Goal: Task Accomplishment & Management: Use online tool/utility

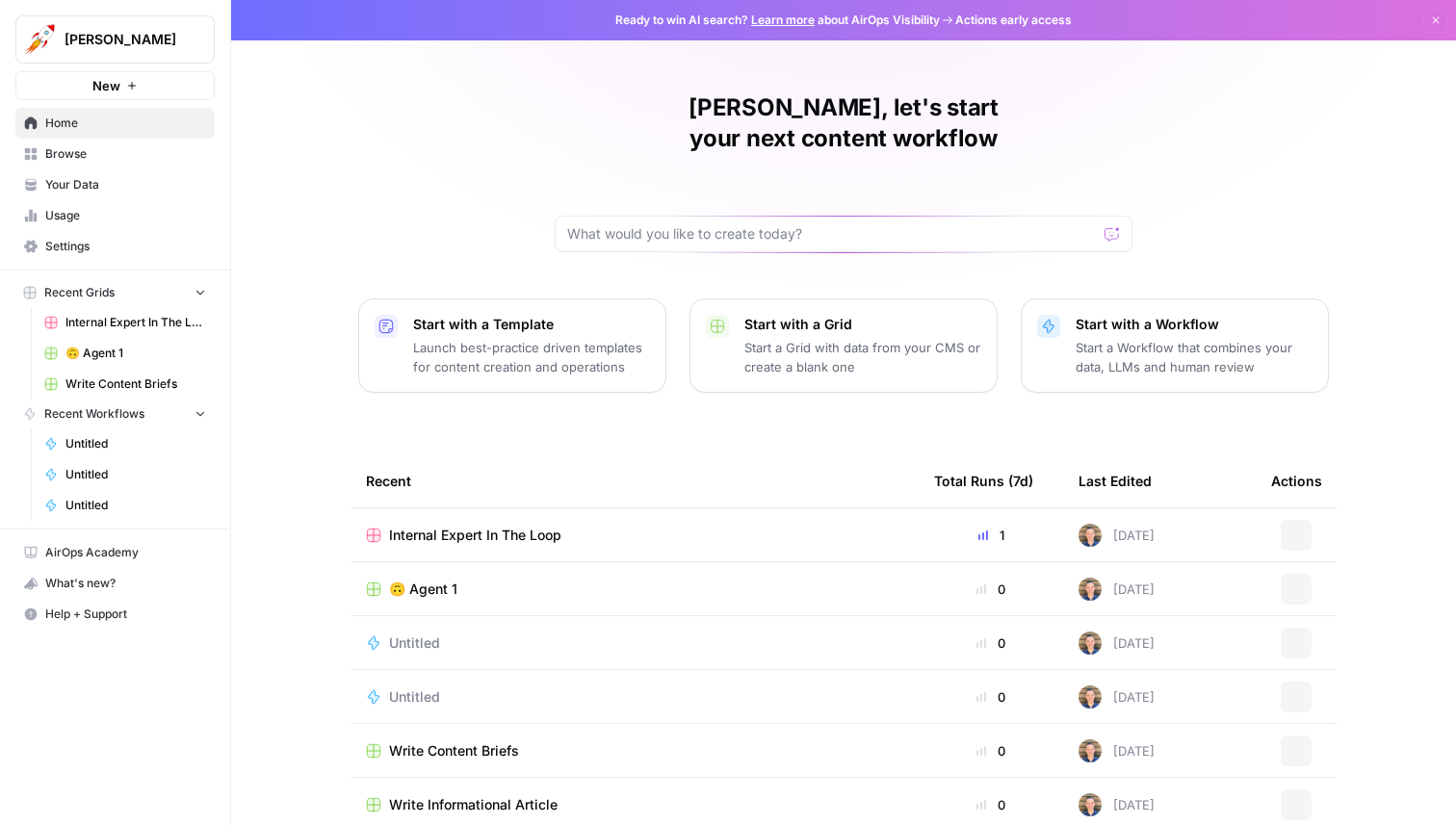
click at [147, 39] on span "Alex Testing" at bounding box center [123, 40] width 117 height 19
type input "angi"
click button "[PERSON_NAME]" at bounding box center [174, 145] width 308 height 31
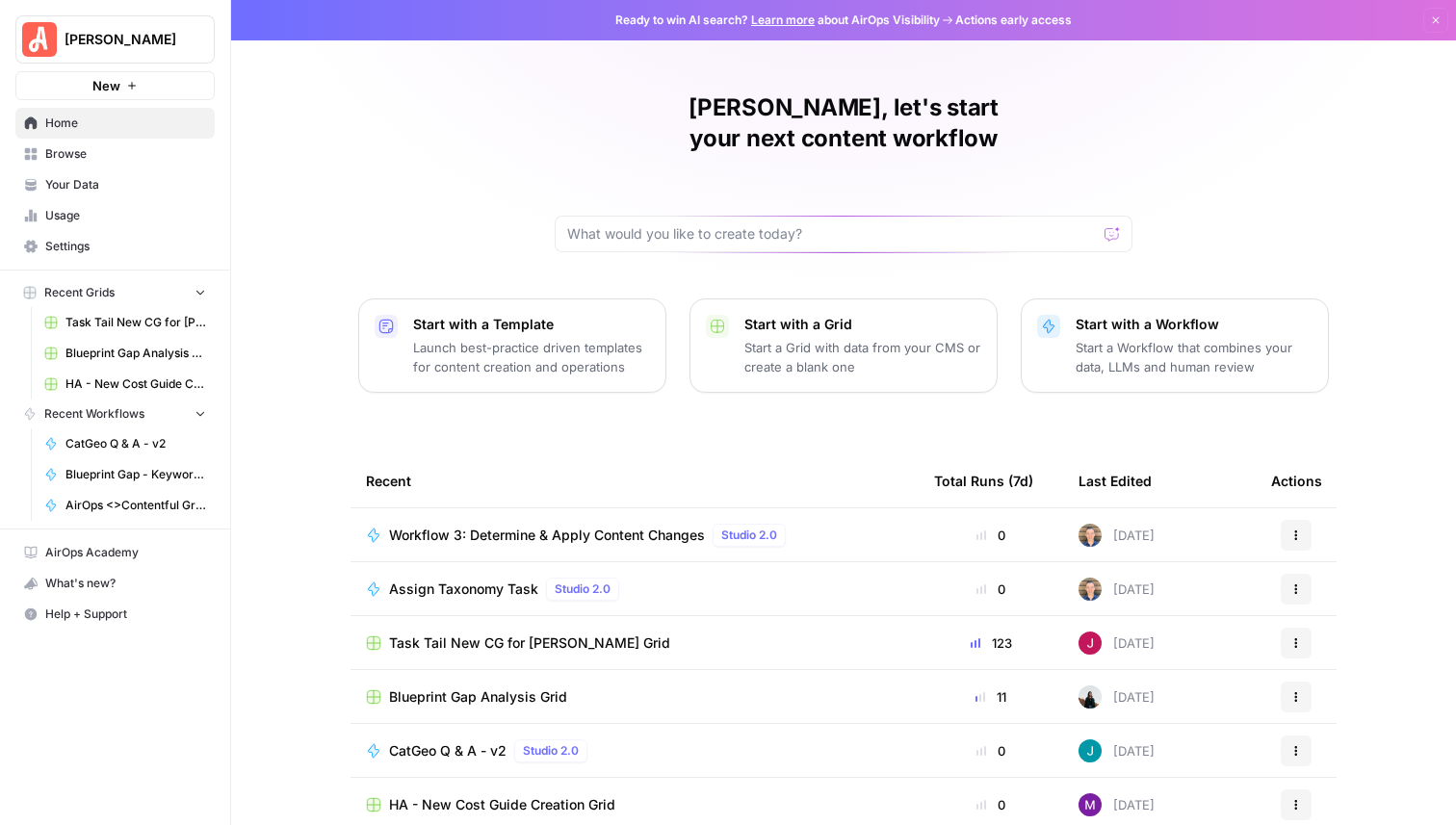
scroll to position [61, 0]
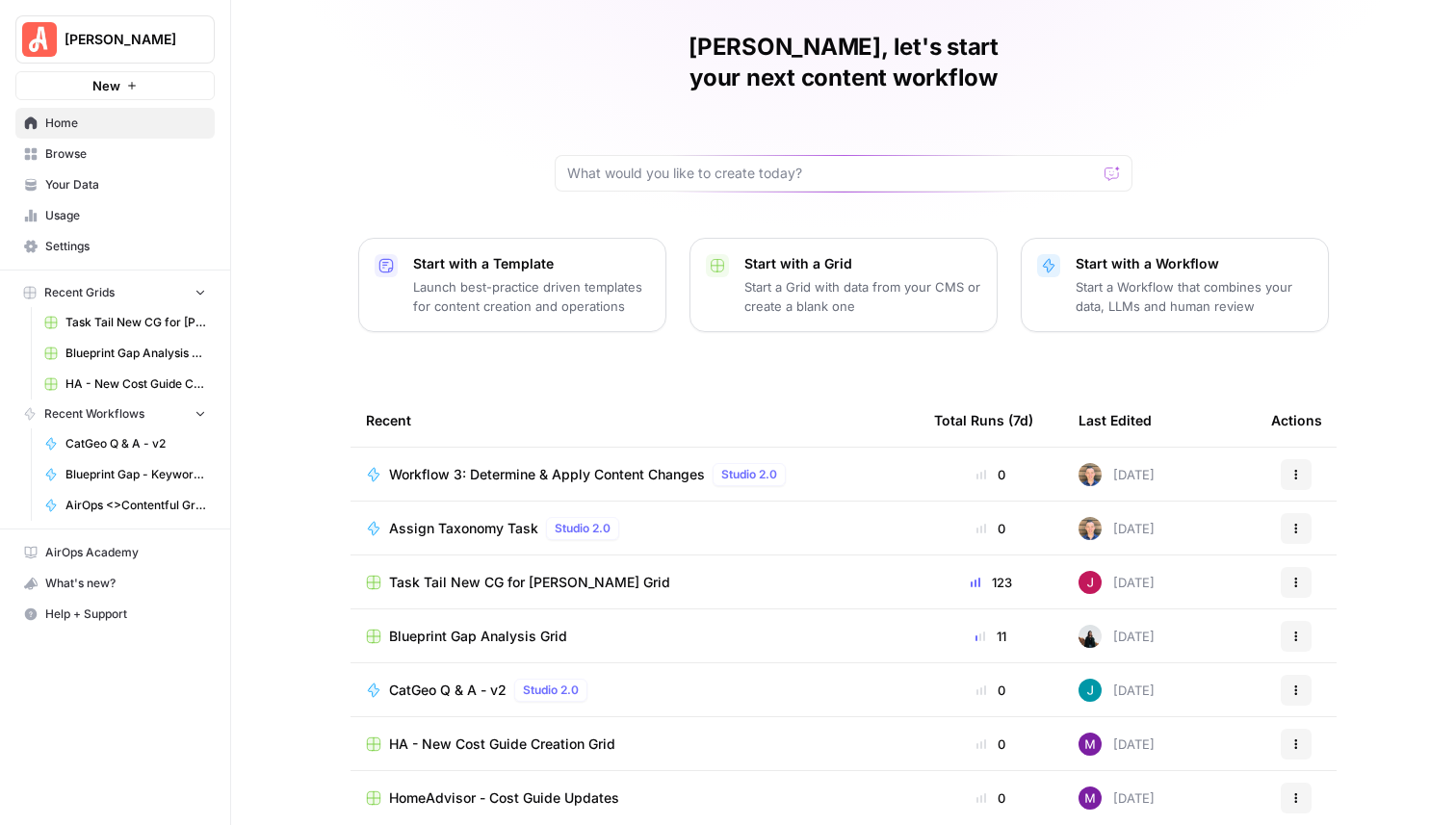
click at [75, 156] on span "Browse" at bounding box center [126, 155] width 160 height 17
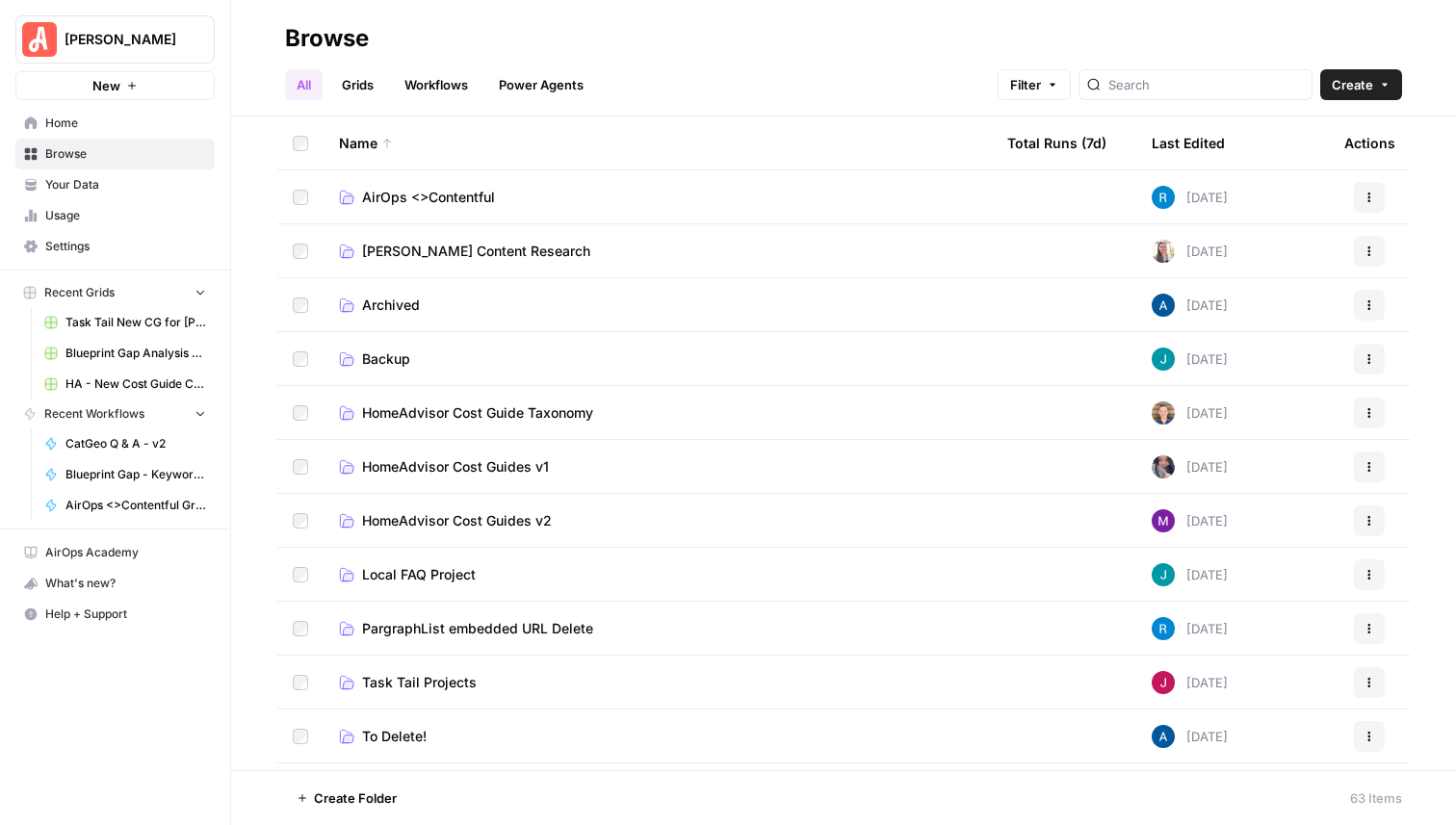
click at [79, 182] on span "Your Data" at bounding box center [126, 185] width 160 height 17
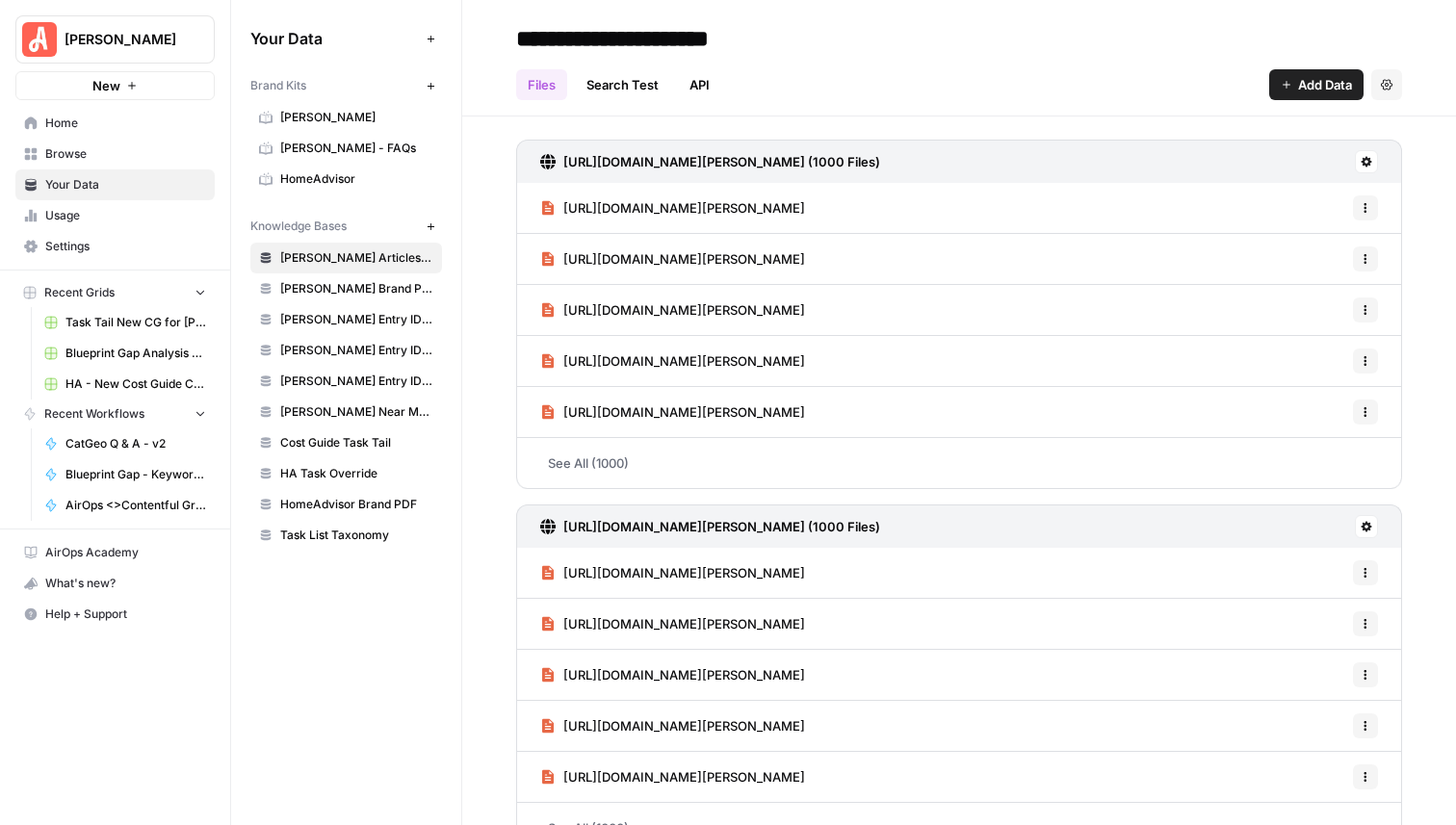
drag, startPoint x: 379, startPoint y: 606, endPoint x: 301, endPoint y: 260, distance: 354.7
click at [301, 260] on div "Your Data Add Data Brand Kits New Angi Angi - FAQs HomeAdvisor Knowledge Bases …" at bounding box center [346, 412] width 230 height 825
click at [338, 563] on div "Your Data Add Data Brand Kits New Angi Angi - FAQs HomeAdvisor Knowledge Bases …" at bounding box center [346, 287] width 230 height 574
drag, startPoint x: 342, startPoint y: 570, endPoint x: 302, endPoint y: 236, distance: 336.4
click at [302, 236] on div "Your Data Add Data Brand Kits New Angi Angi - FAQs HomeAdvisor Knowledge Bases …" at bounding box center [346, 287] width 230 height 574
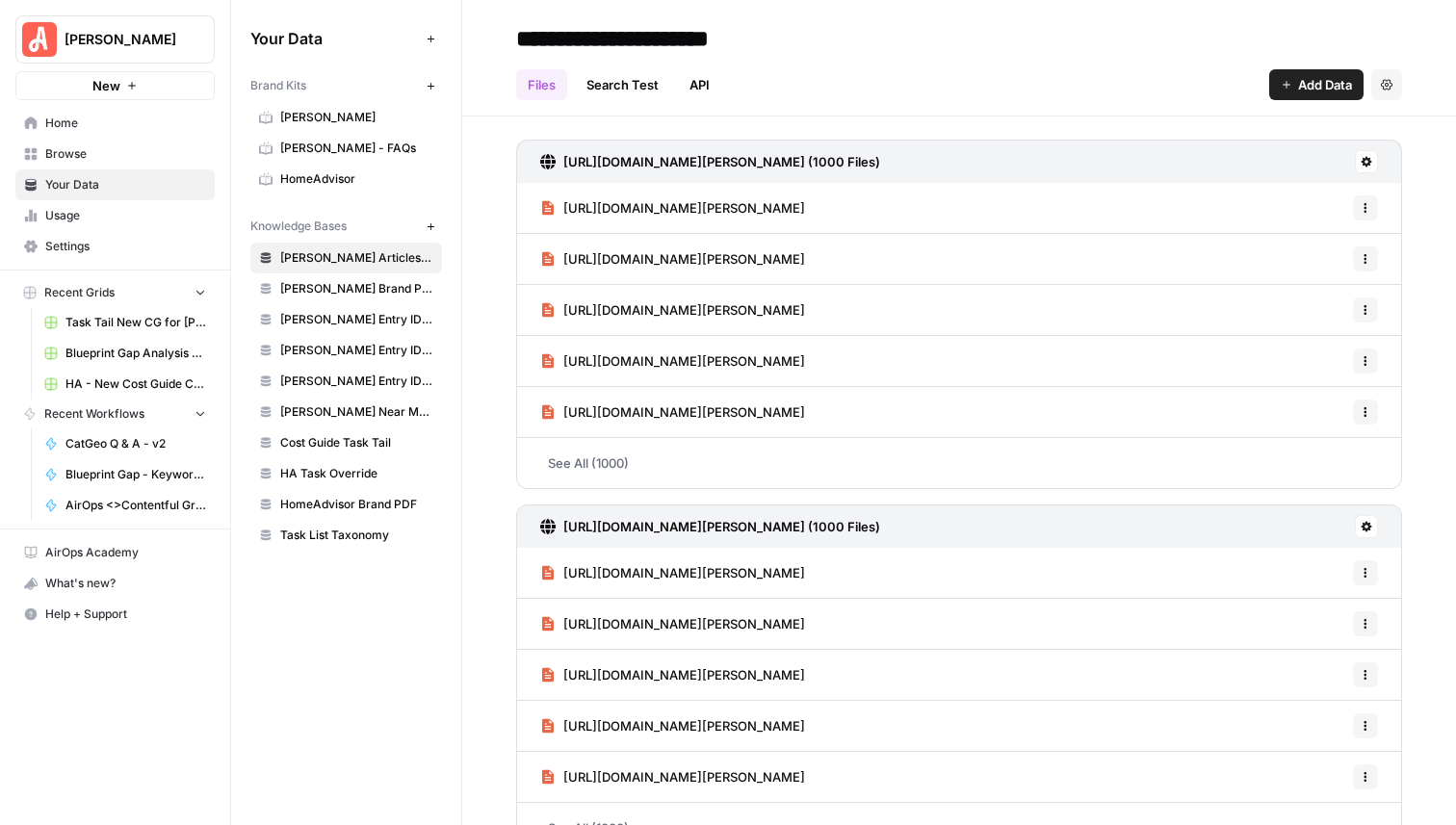
click at [320, 652] on div "Your Data Add Data Brand Kits New Angi Angi - FAQs HomeAdvisor Knowledge Bases …" at bounding box center [346, 412] width 230 height 825
click at [309, 124] on span "Angi" at bounding box center [357, 118] width 154 height 17
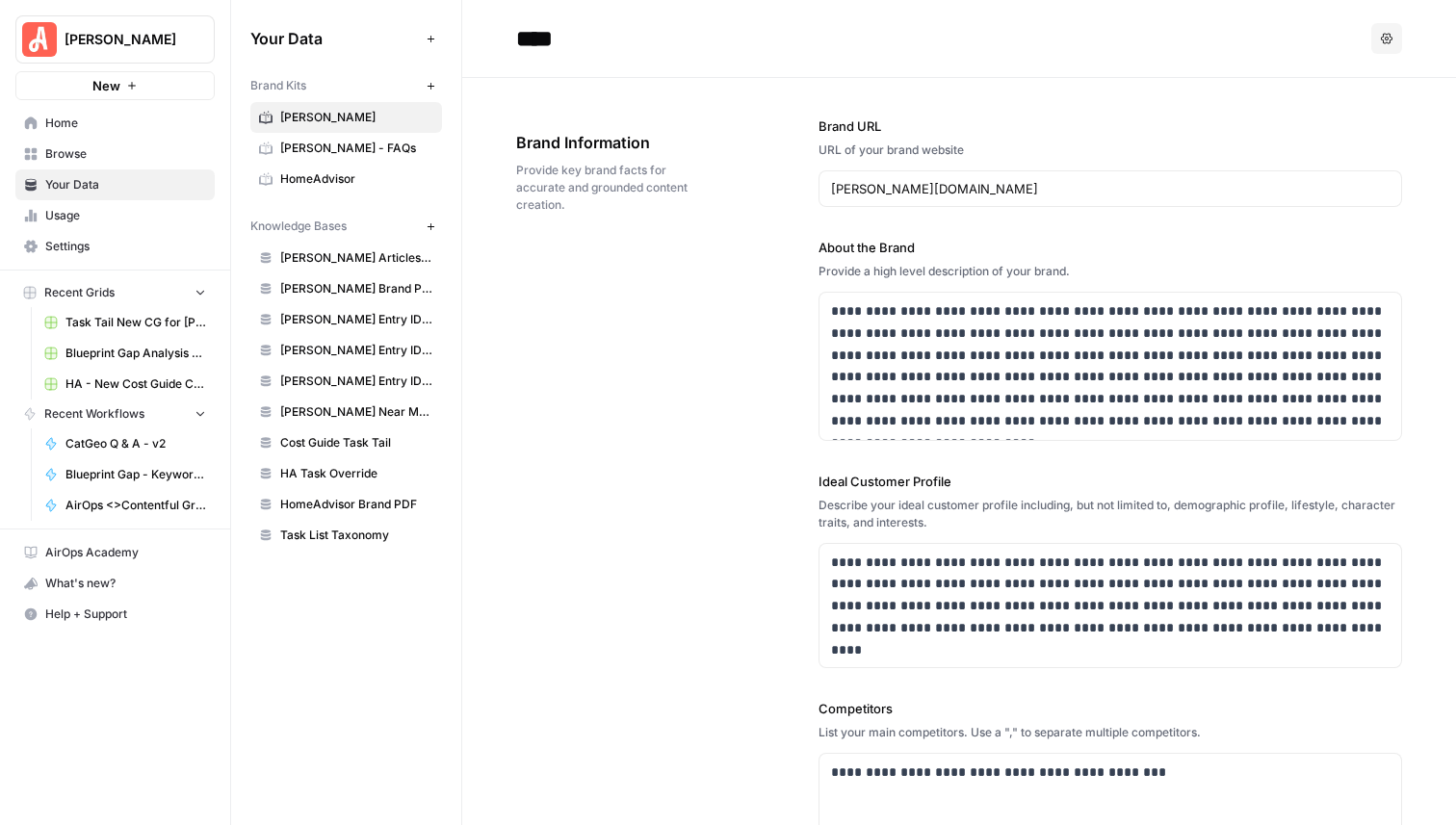
click at [71, 155] on span "Browse" at bounding box center [126, 155] width 160 height 17
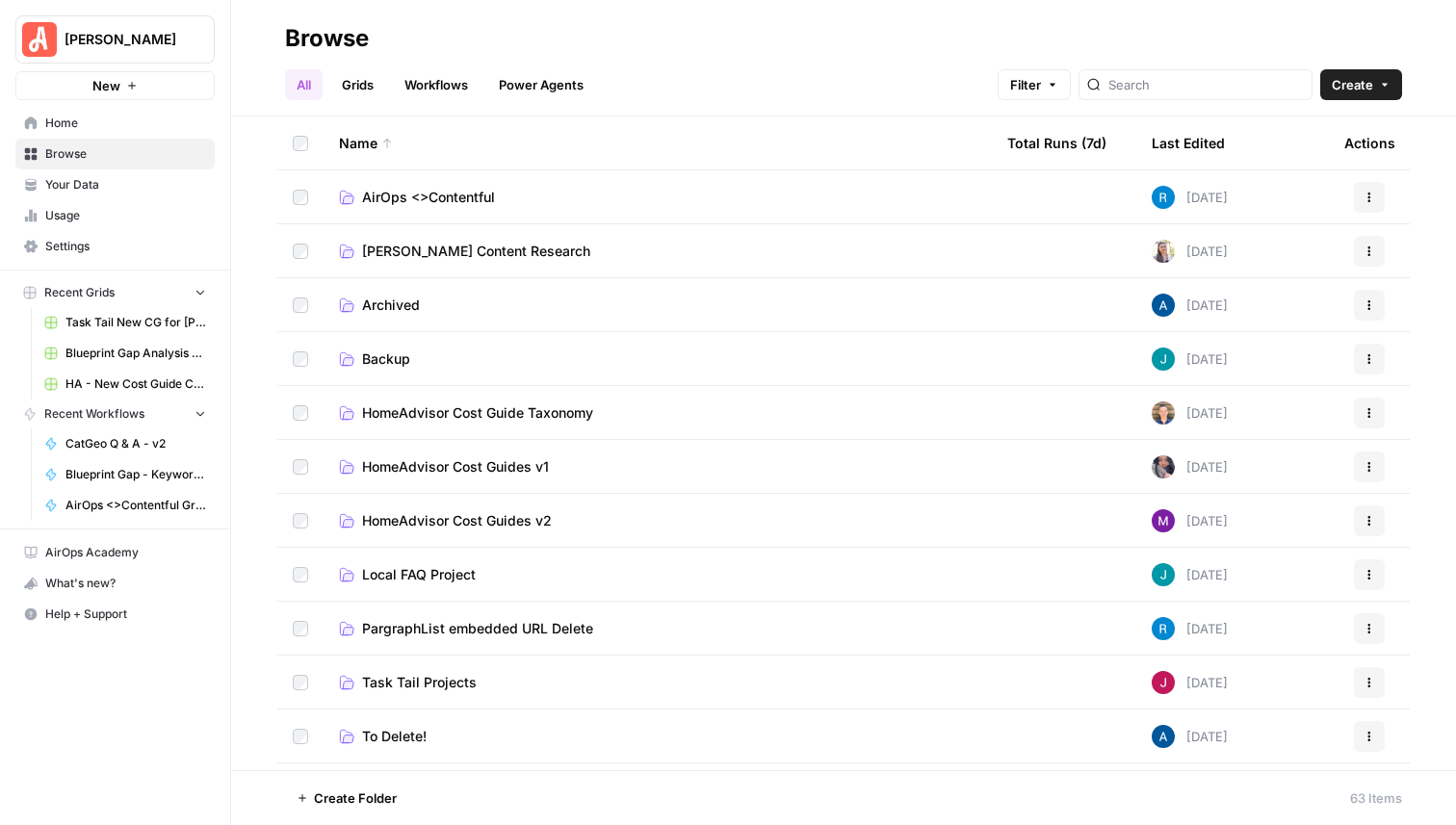
click at [412, 80] on link "Workflows" at bounding box center [437, 85] width 87 height 31
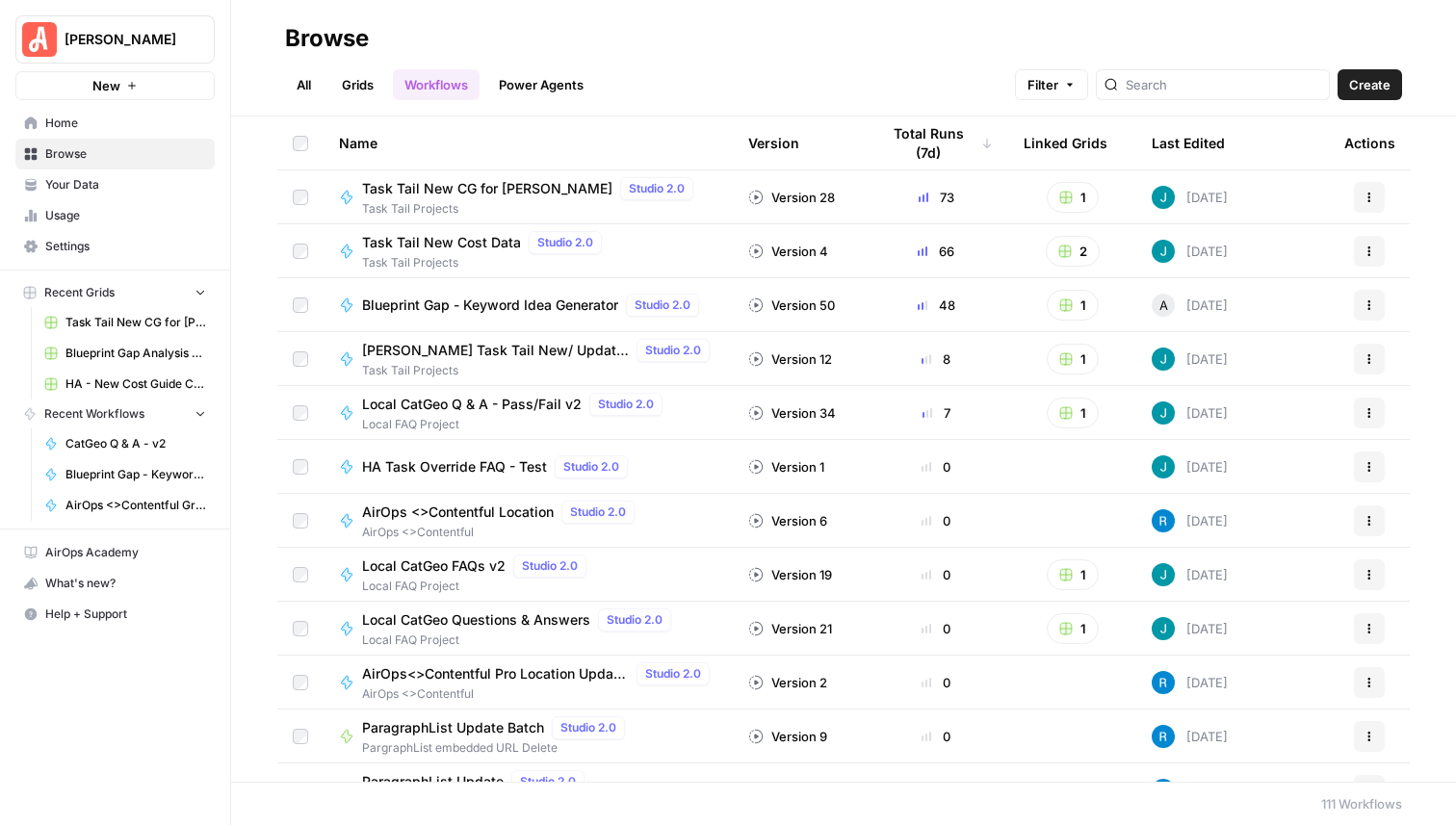
click at [351, 89] on link "Grids" at bounding box center [357, 85] width 55 height 31
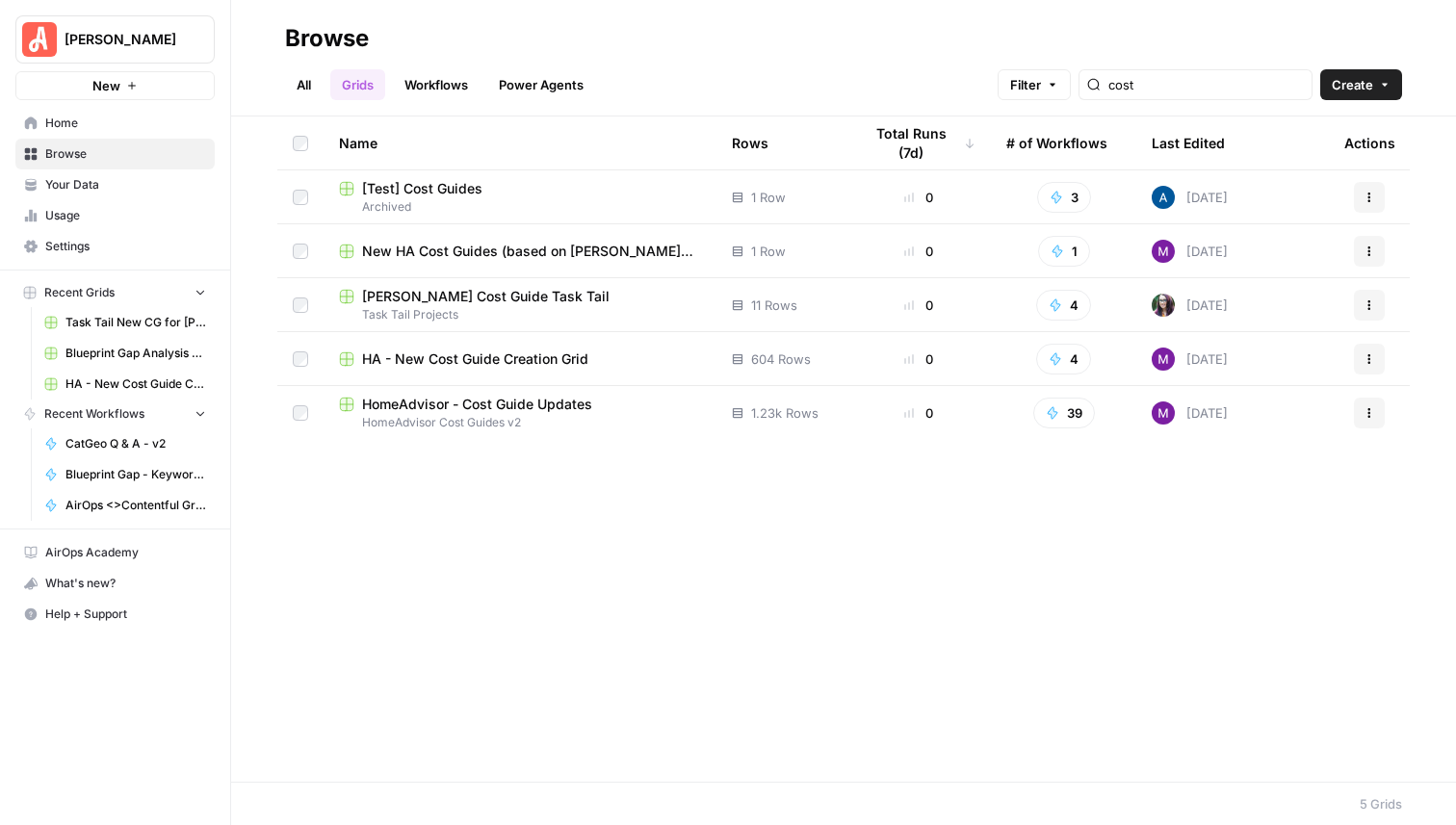
click at [495, 404] on span "HomeAdvisor - Cost Guide Updates" at bounding box center [477, 405] width 230 height 19
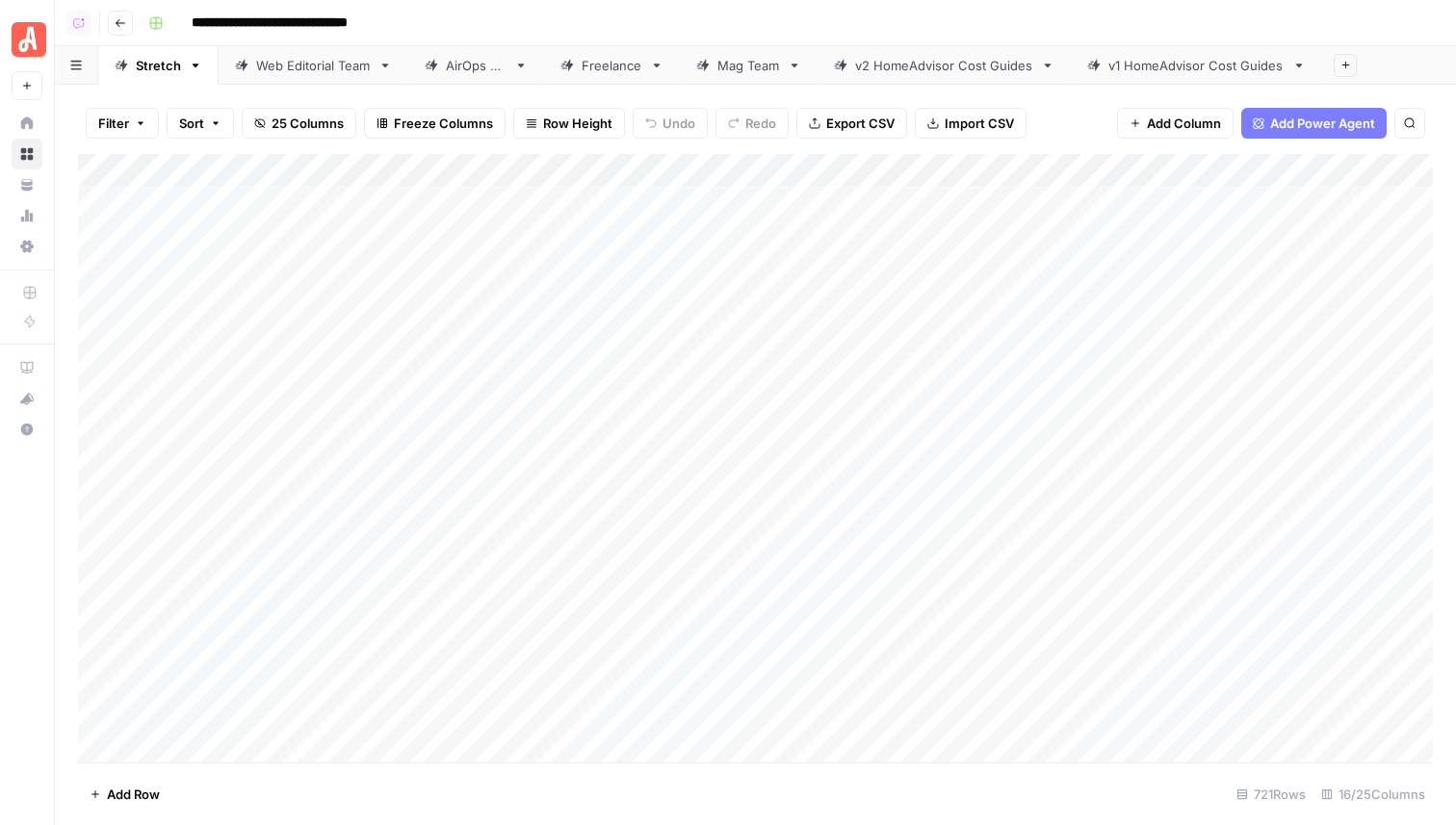
drag, startPoint x: 276, startPoint y: 204, endPoint x: 276, endPoint y: 266, distance: 62.0
click at [276, 266] on div "Add Column" at bounding box center [756, 459] width 1356 height 609
click at [999, 169] on div "Add Column" at bounding box center [756, 459] width 1356 height 609
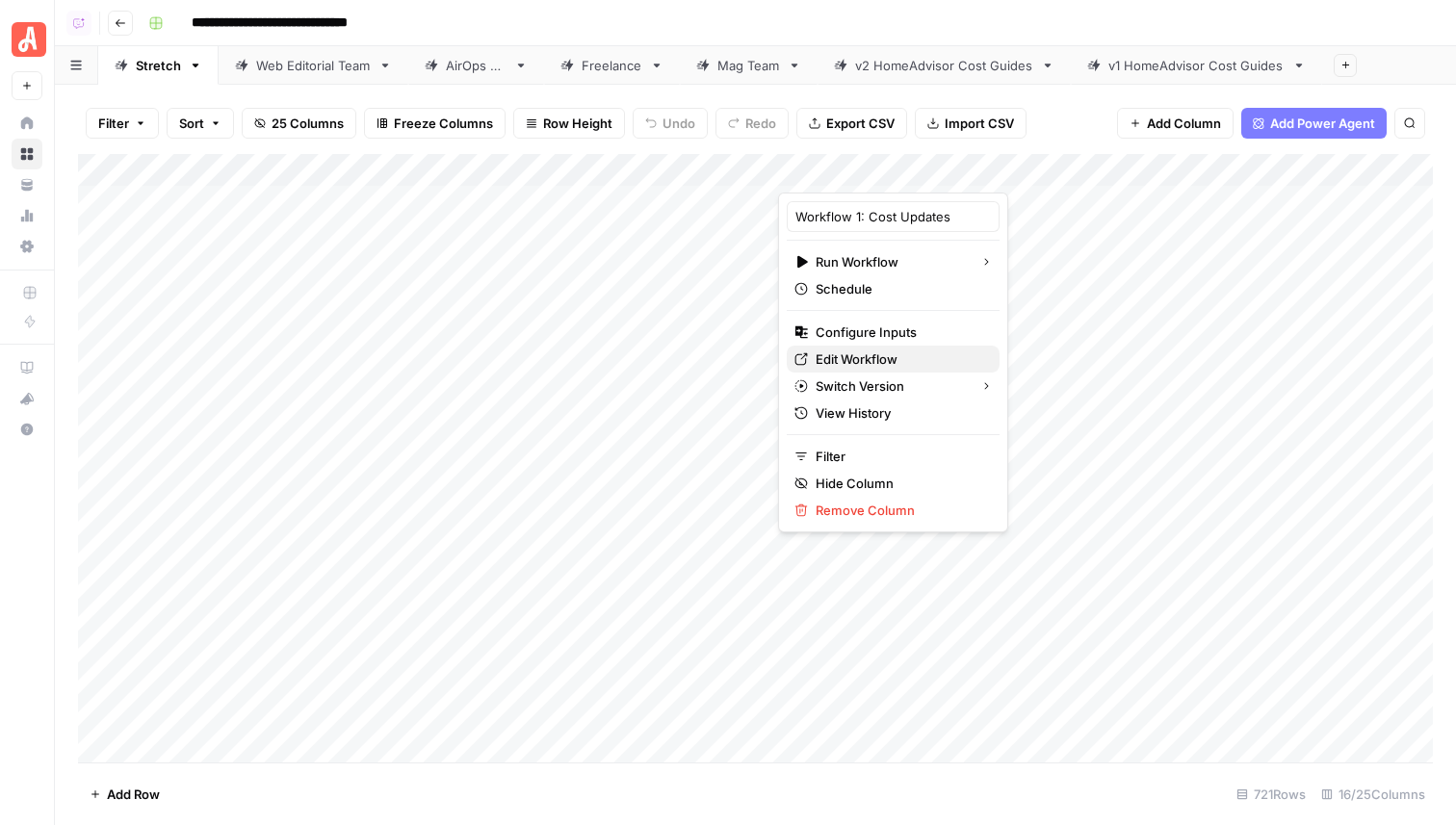
click at [845, 358] on span "Edit Workflow" at bounding box center [899, 359] width 168 height 19
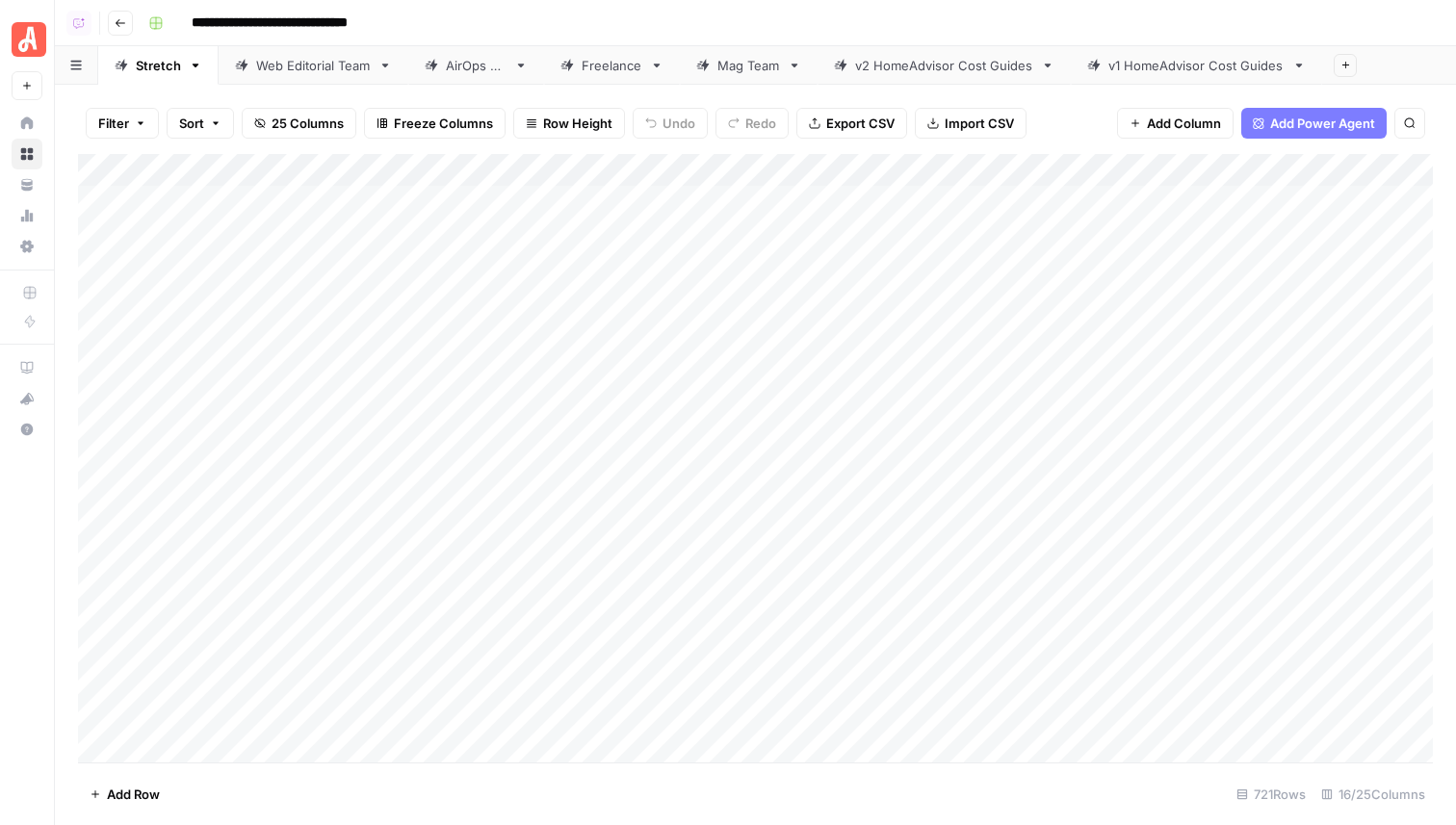
click at [1074, 138] on div "Filter Sort 25 Columns Freeze Columns Row Height Undo Redo Export CSV Import CS…" at bounding box center [756, 124] width 1356 height 62
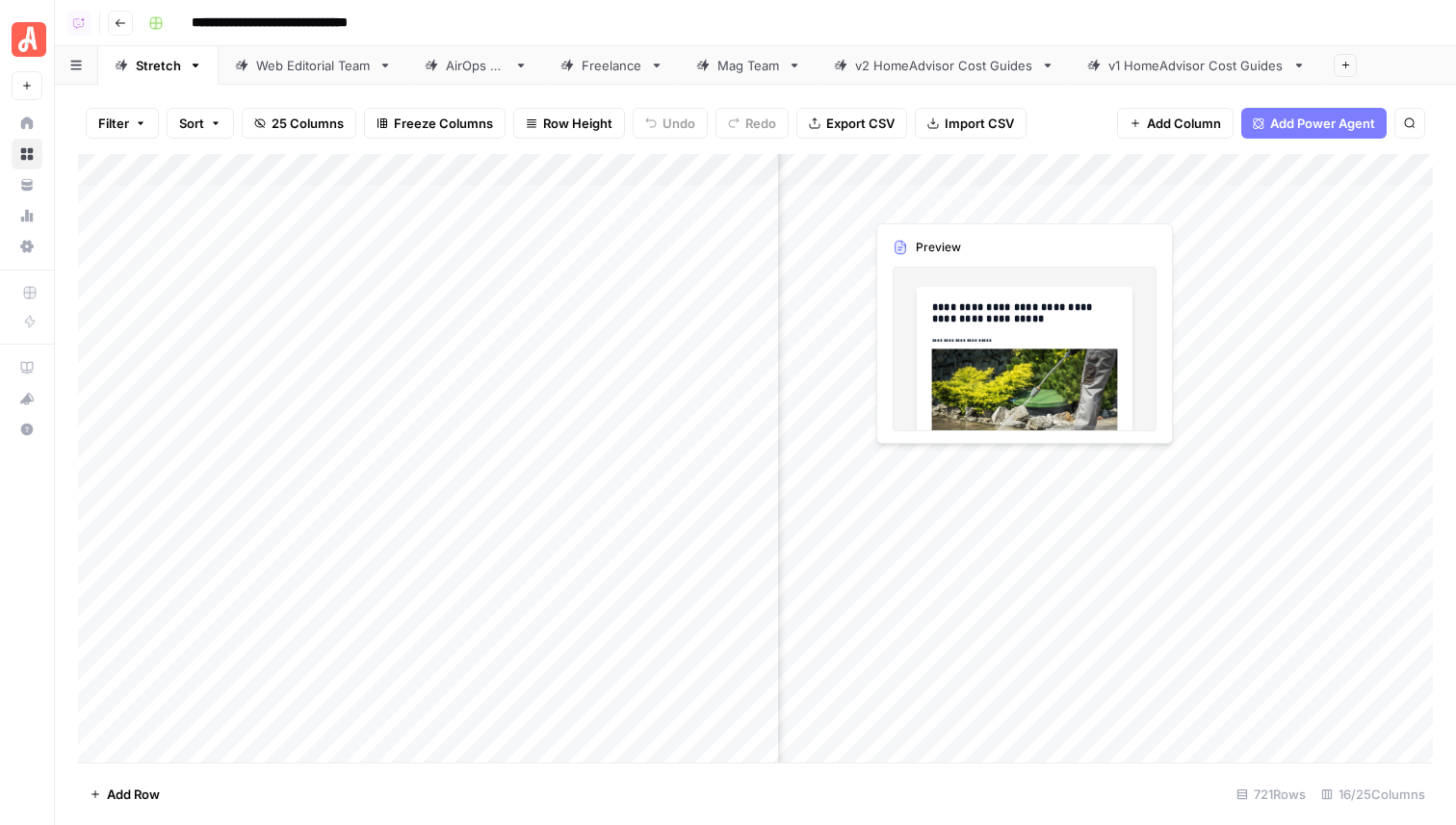
click at [1036, 204] on div "Add Column" at bounding box center [756, 459] width 1356 height 609
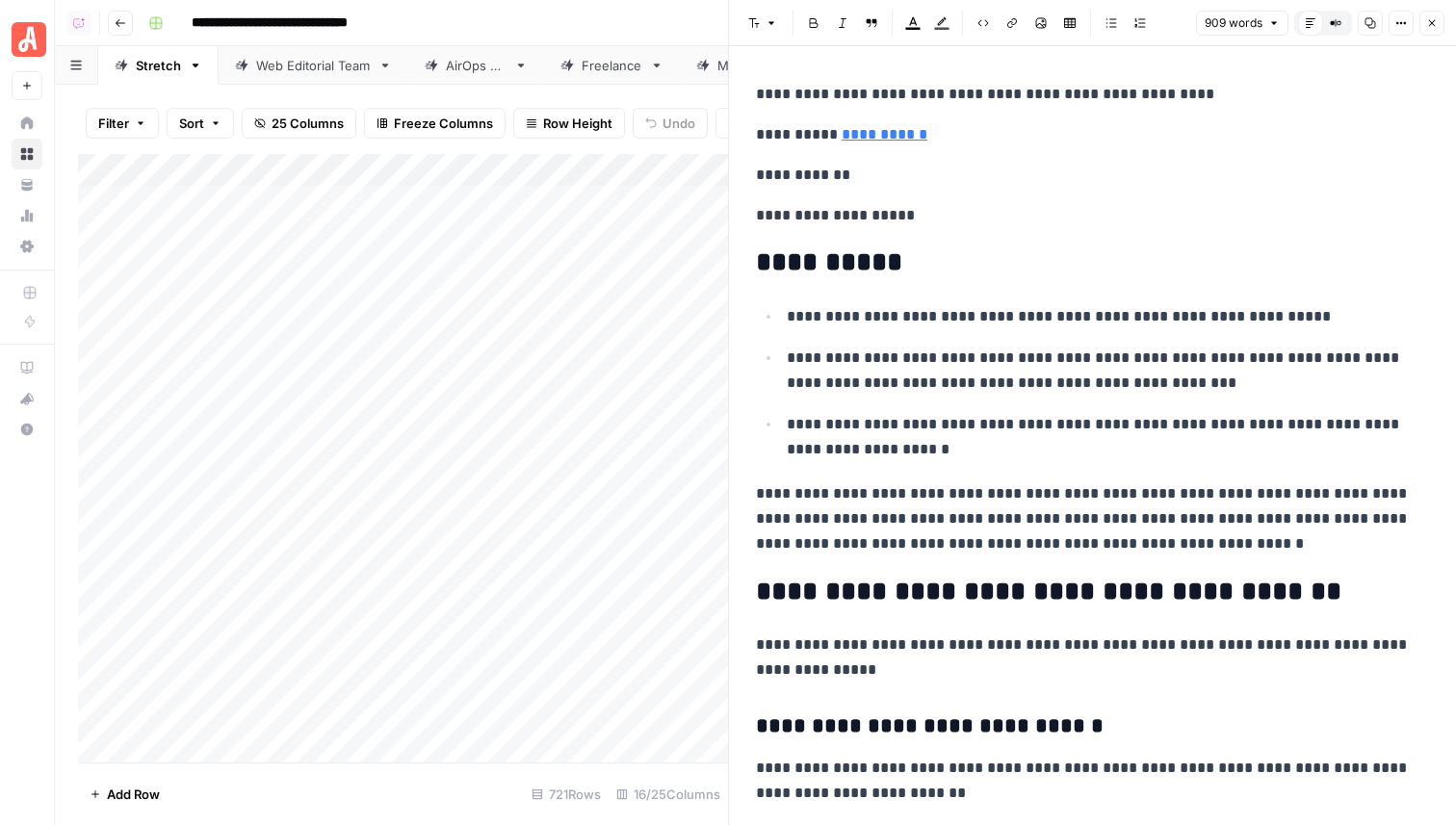
scroll to position [68, 0]
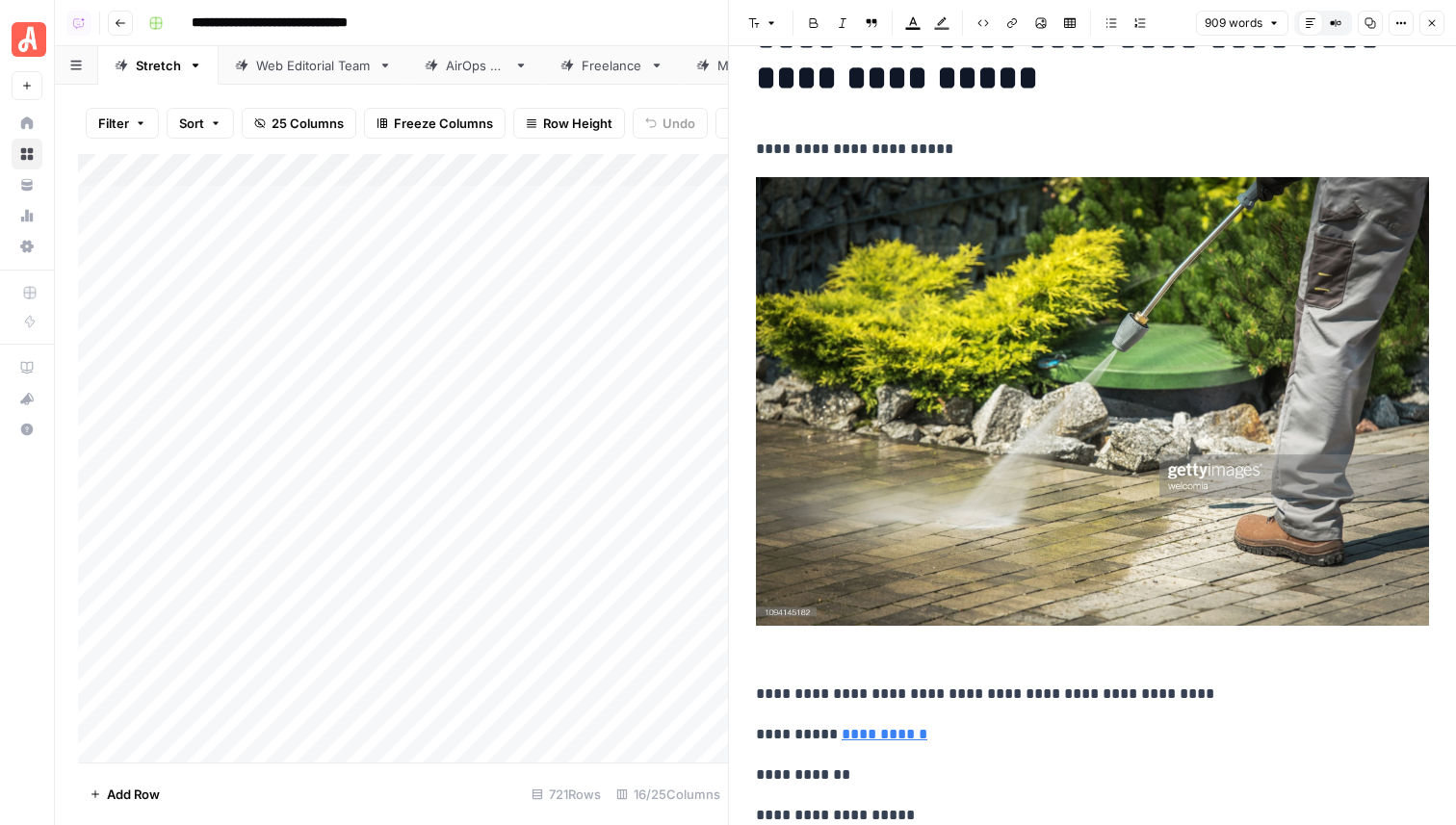
click at [1438, 27] on button "Close" at bounding box center [1432, 23] width 25 height 25
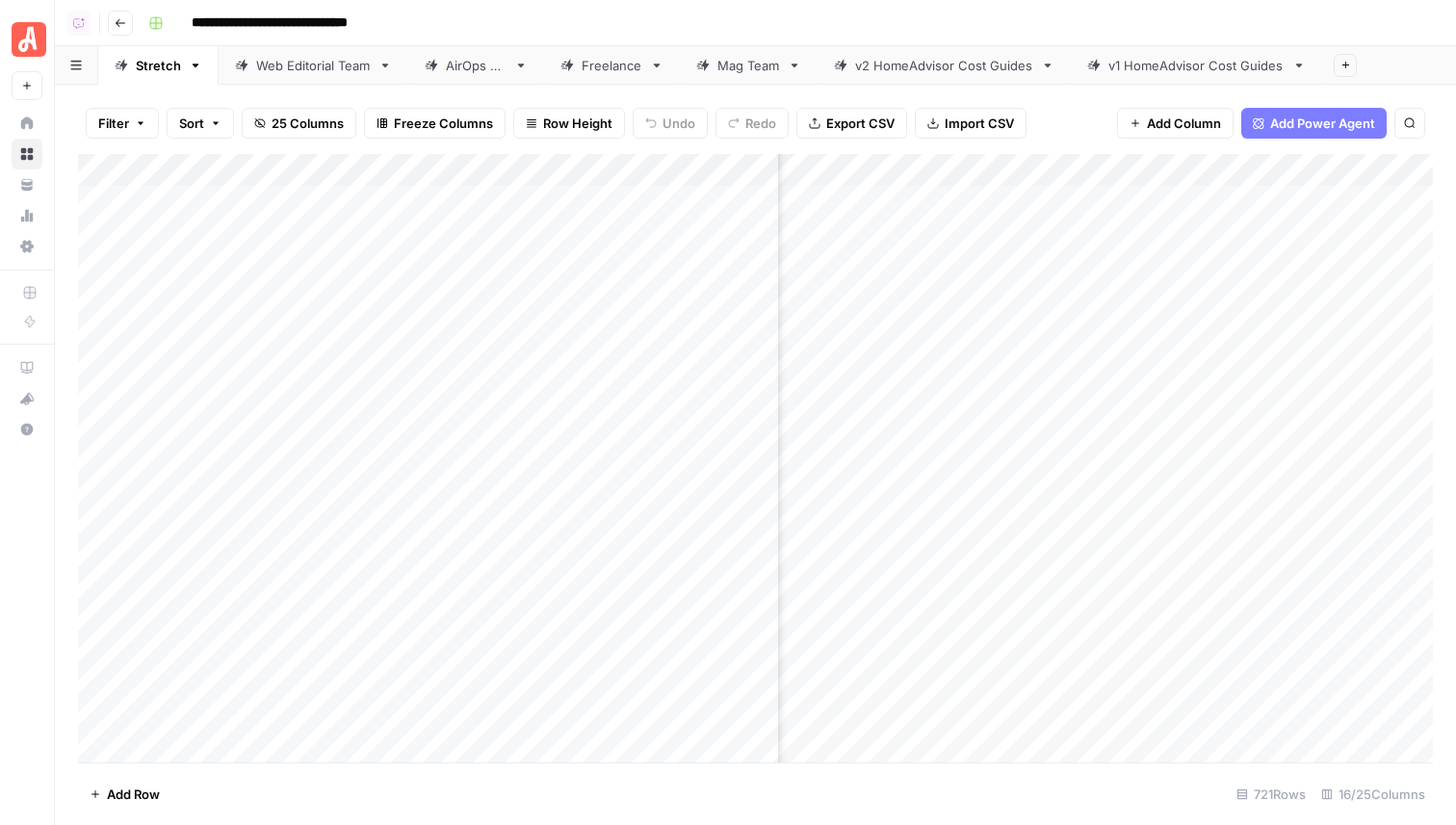
scroll to position [1, 3106]
click at [1204, 127] on span "Add Column" at bounding box center [1184, 124] width 74 height 19
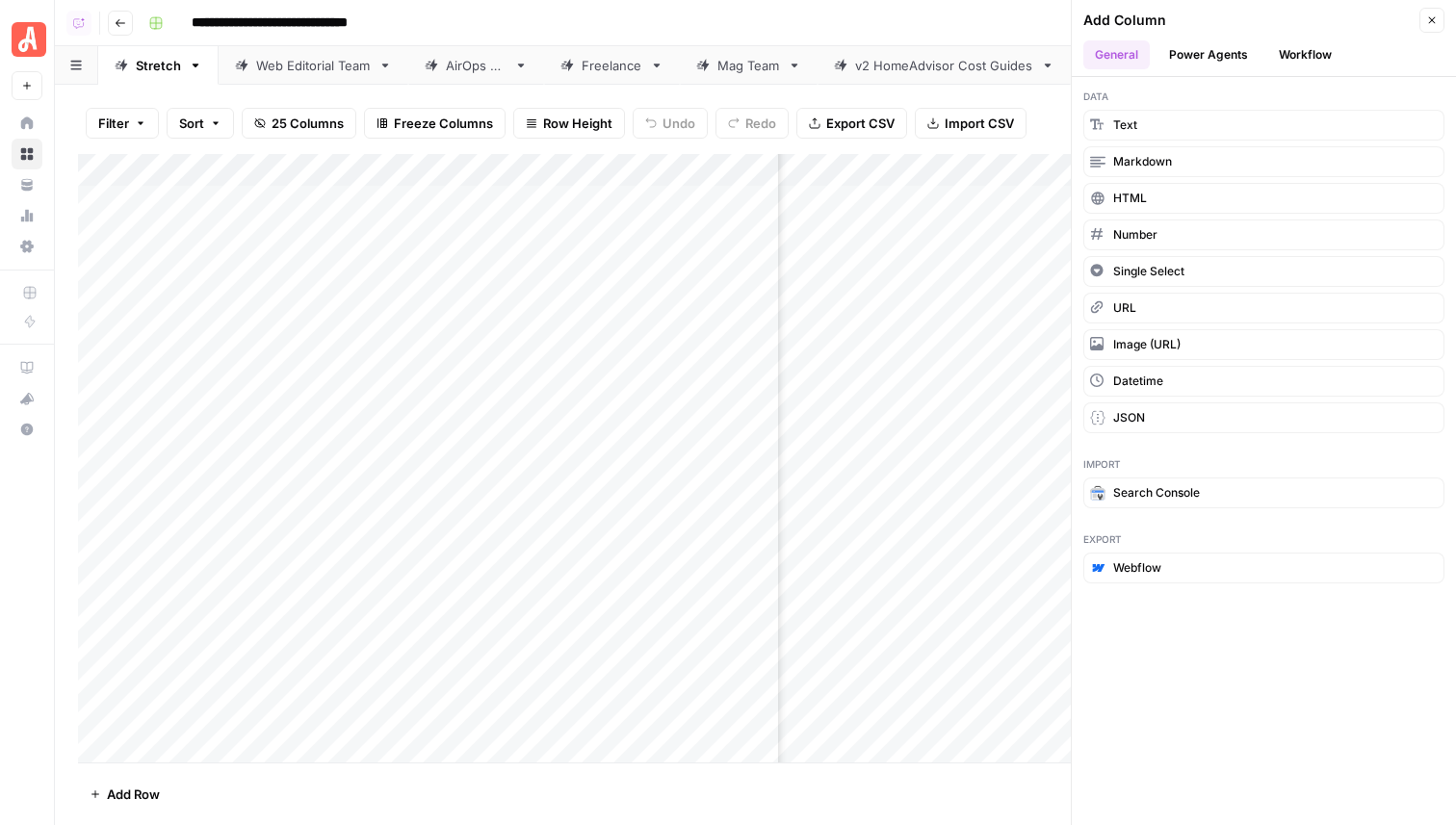
click at [1056, 128] on div "Filter Sort 25 Columns Freeze Columns Row Height Undo Redo Export CSV Import CS…" at bounding box center [756, 124] width 1356 height 62
click at [1433, 18] on icon "button" at bounding box center [1432, 20] width 12 height 12
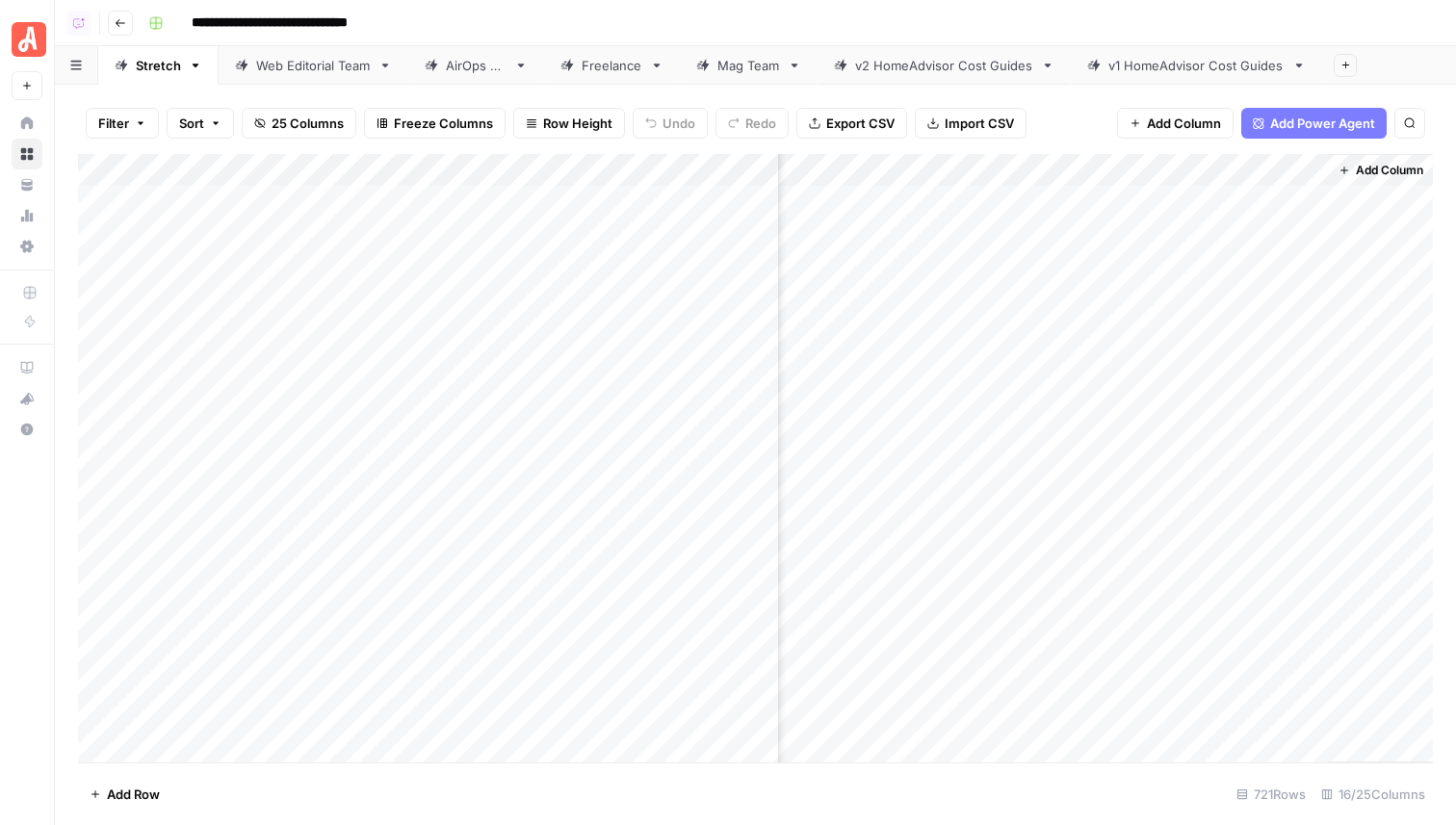
scroll to position [1, 3108]
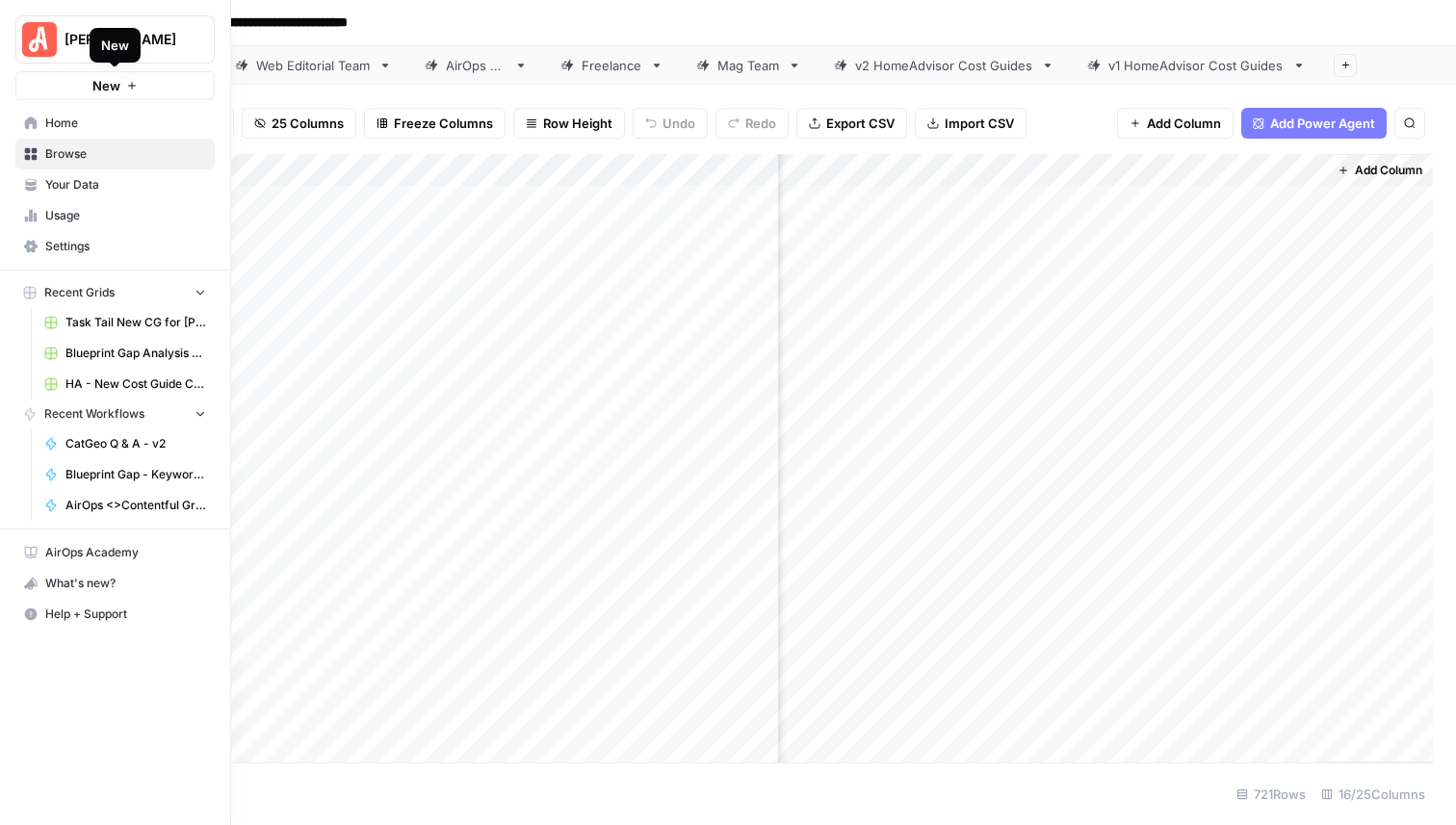
click at [43, 114] on link "Home" at bounding box center [115, 124] width 199 height 31
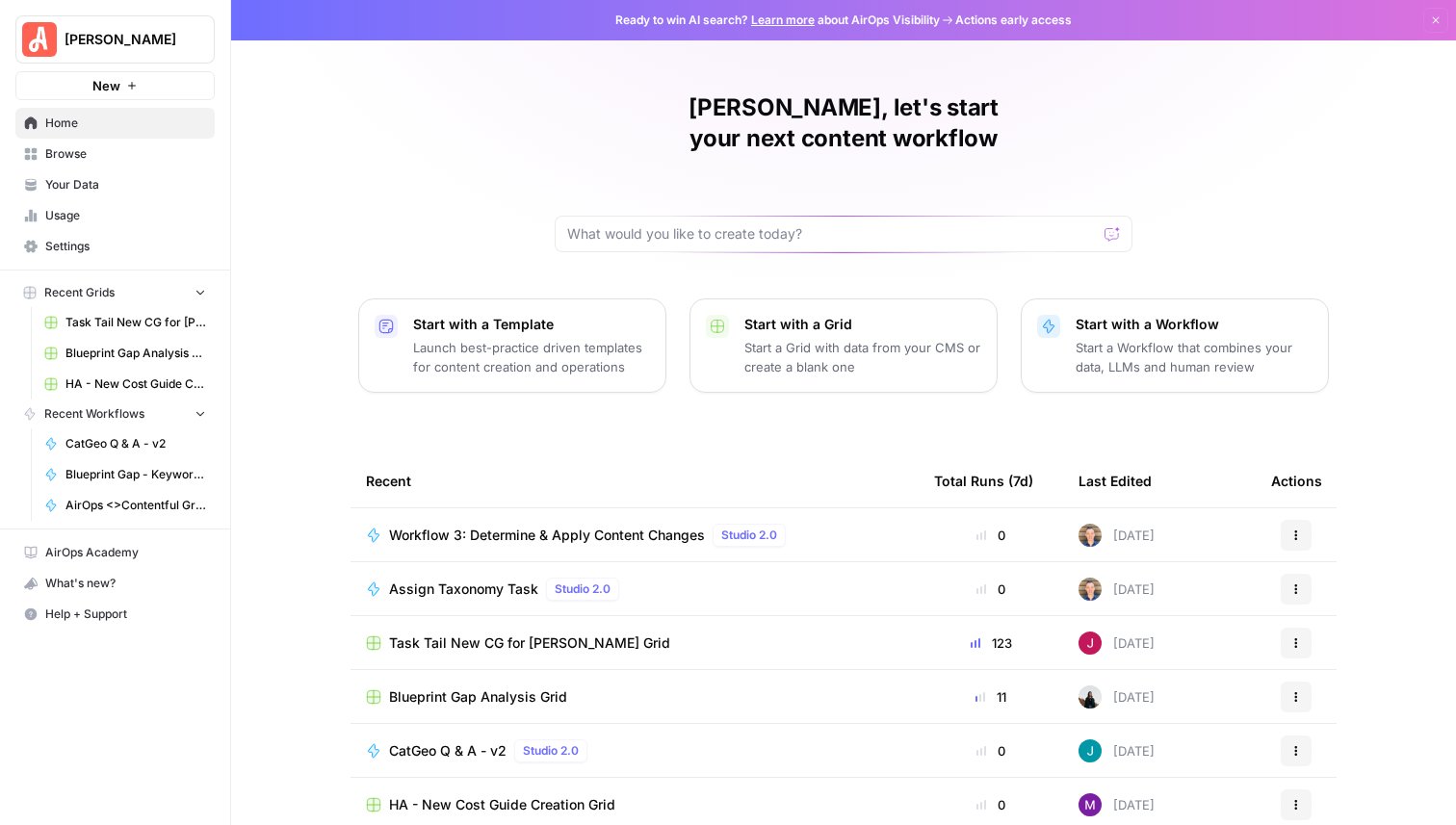
click at [145, 48] on span "Angi" at bounding box center [123, 40] width 117 height 19
type input "alex test"
click button "[PERSON_NAME]" at bounding box center [174, 145] width 308 height 31
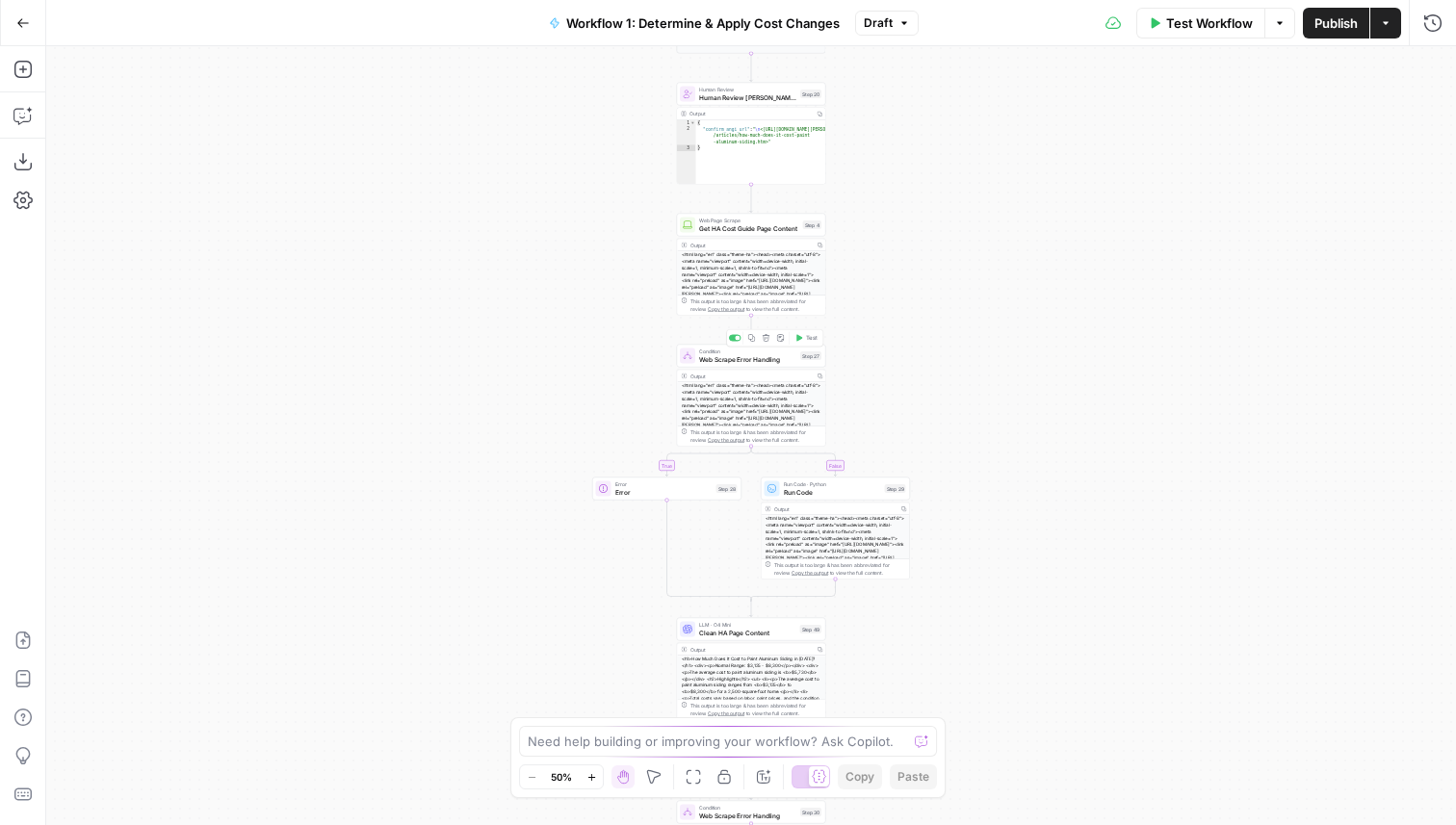
drag, startPoint x: 946, startPoint y: 192, endPoint x: 942, endPoint y: 349, distance: 157.1
click at [942, 349] on div "true false true false true false Workflow Set Inputs Inputs LLM · GPT-4.1 Deter…" at bounding box center [752, 436] width 1411 height 780
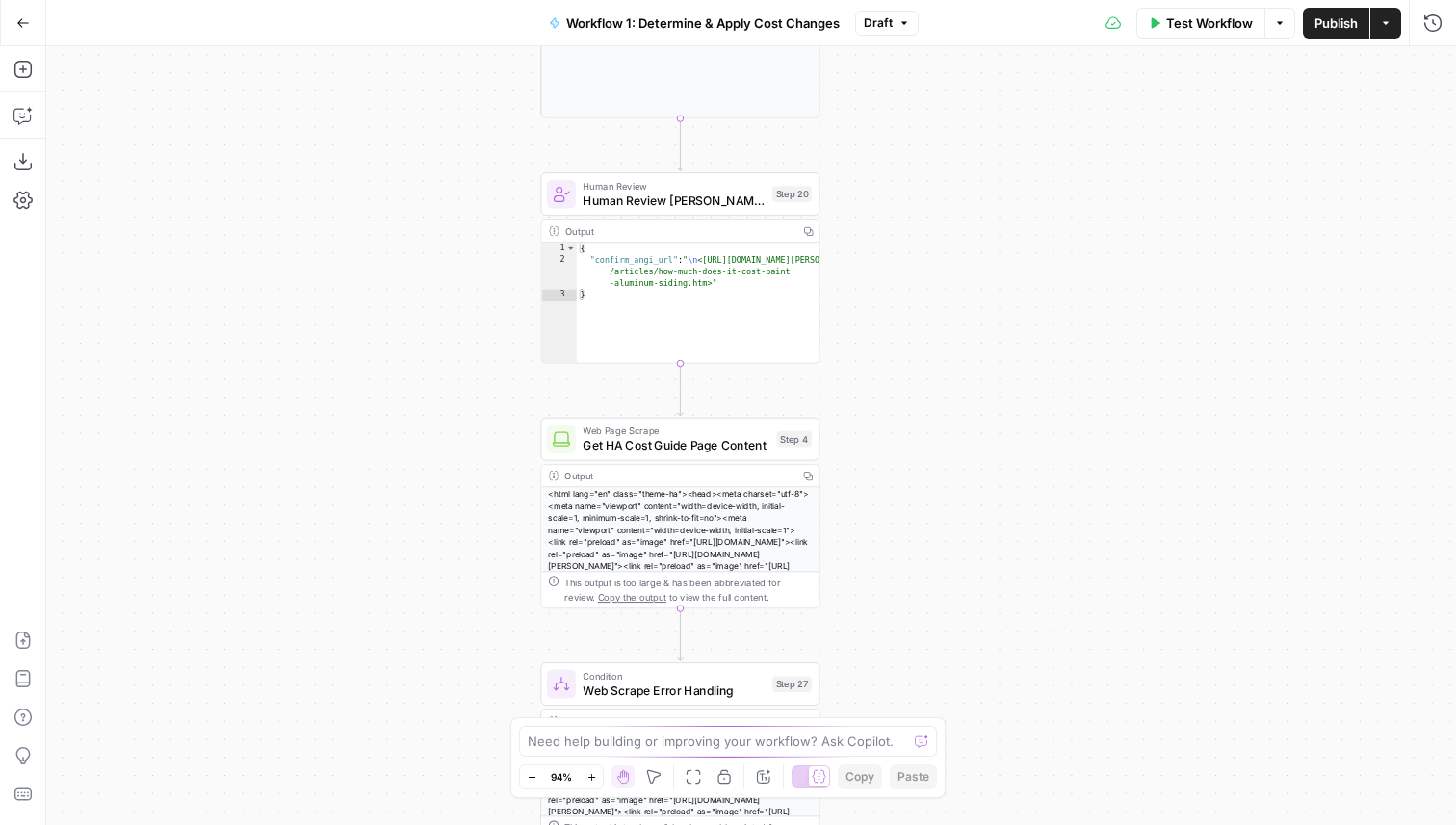
drag, startPoint x: 935, startPoint y: 269, endPoint x: 936, endPoint y: 618, distance: 349.0
click at [936, 617] on div "true false true false true false Workflow Set Inputs Inputs LLM · GPT-4.1 Deter…" at bounding box center [752, 436] width 1411 height 780
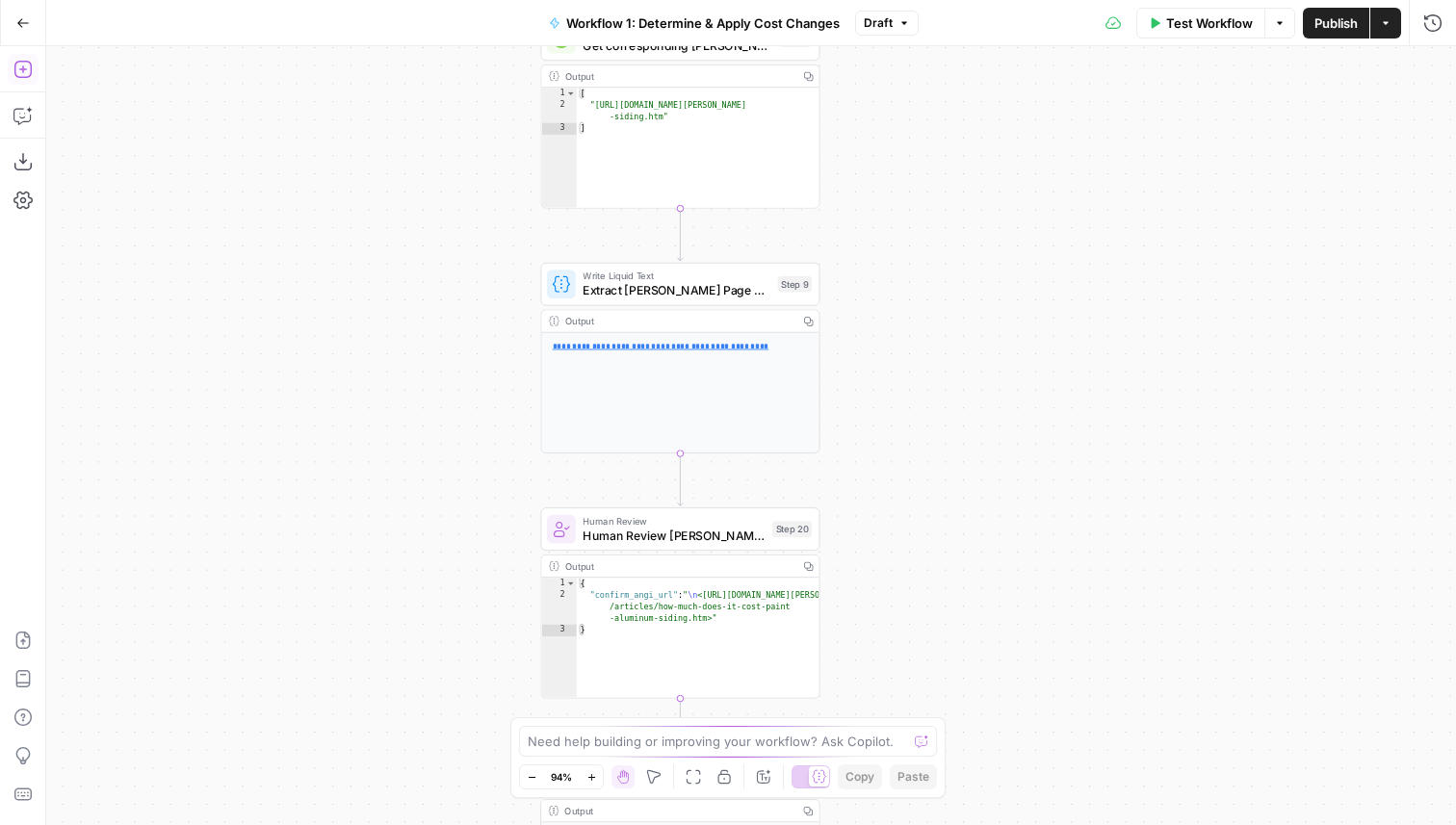
click at [22, 64] on icon "button" at bounding box center [23, 70] width 19 height 19
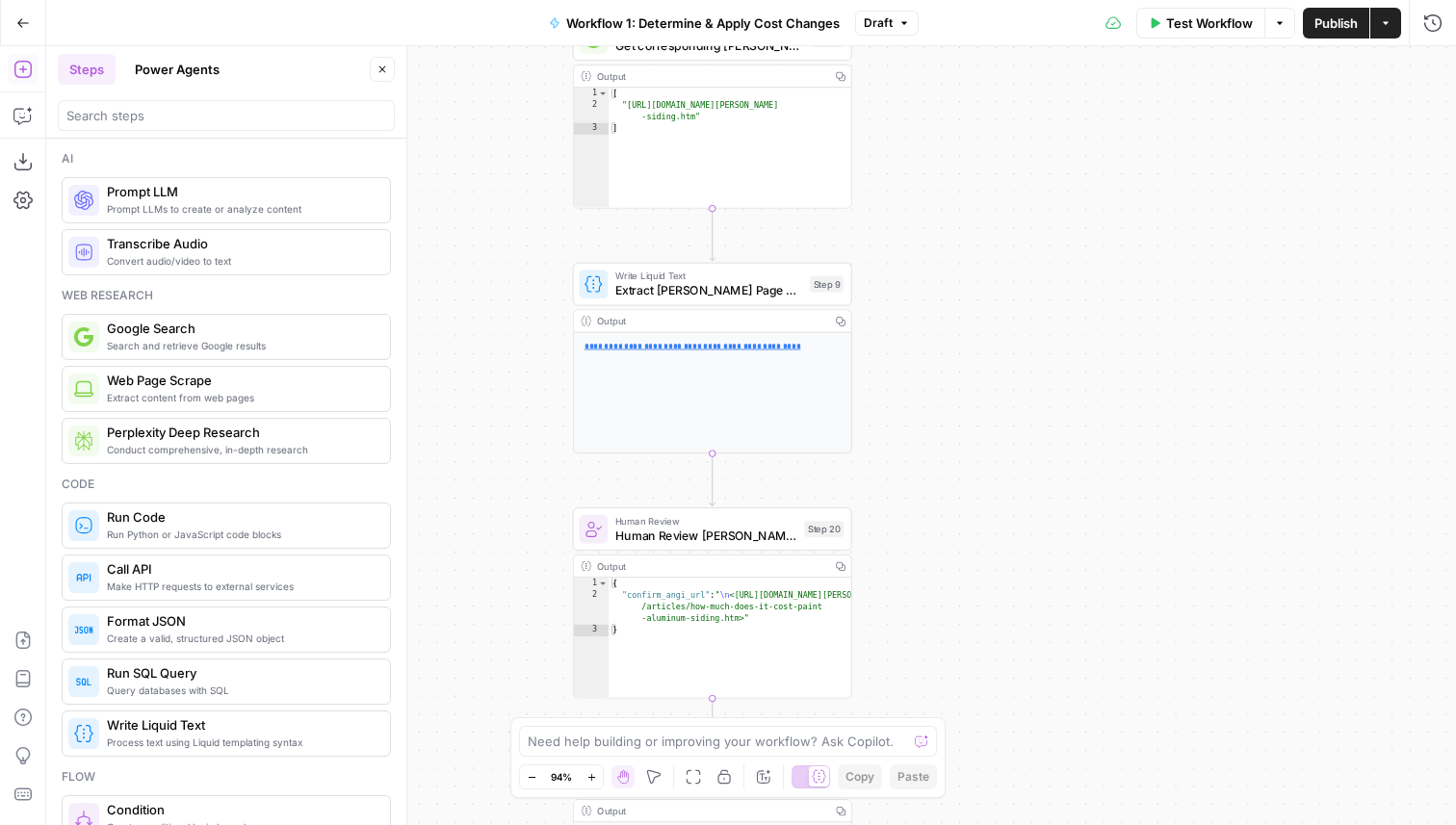
click at [177, 57] on button "Power Agents" at bounding box center [178, 70] width 108 height 31
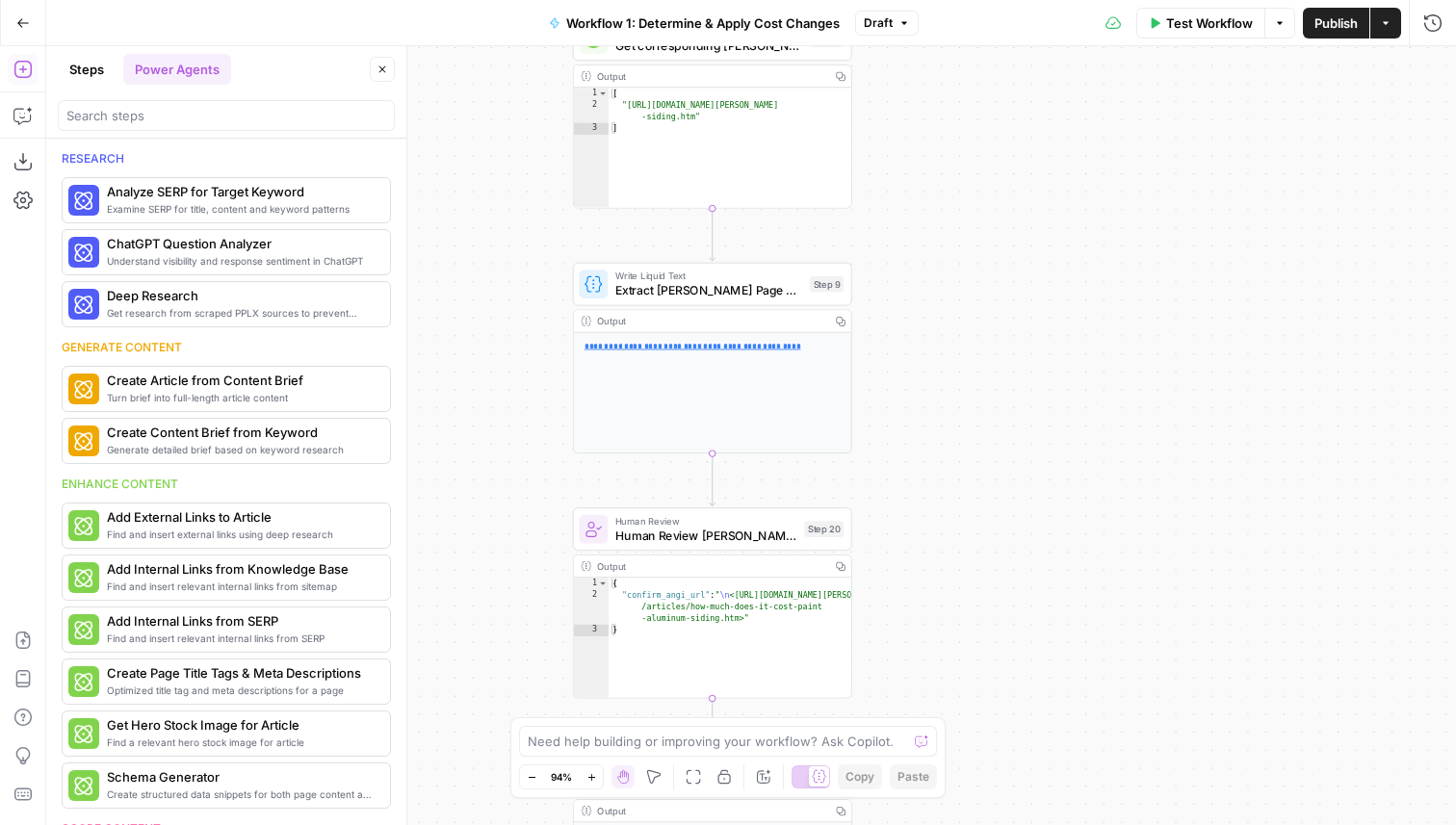
drag, startPoint x: 527, startPoint y: 283, endPoint x: 581, endPoint y: 555, distance: 277.3
click at [581, 555] on div "true false true false true false Workflow Set Inputs Inputs LLM · GPT-4.1 Deter…" at bounding box center [752, 436] width 1411 height 780
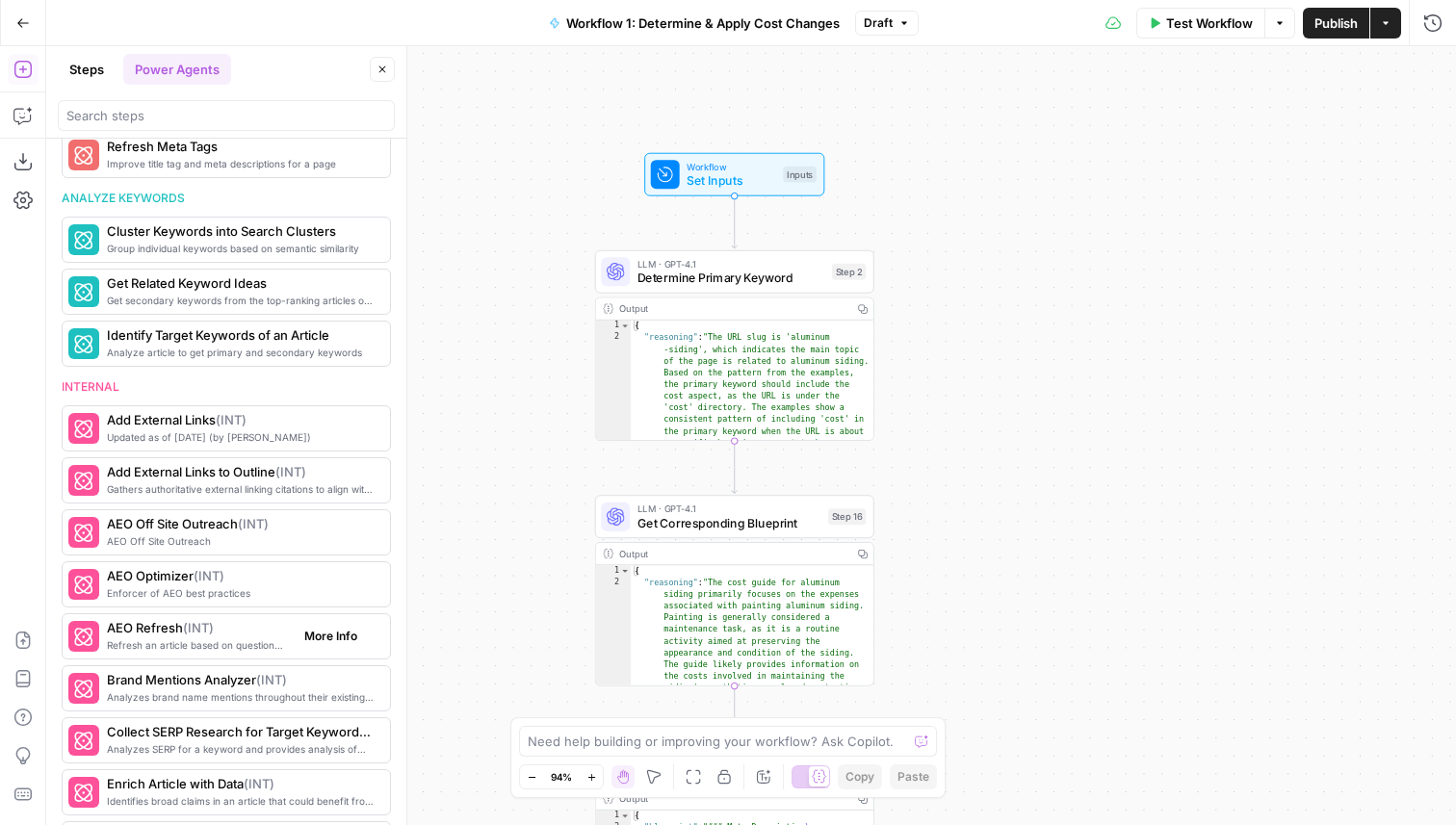
scroll to position [624, 0]
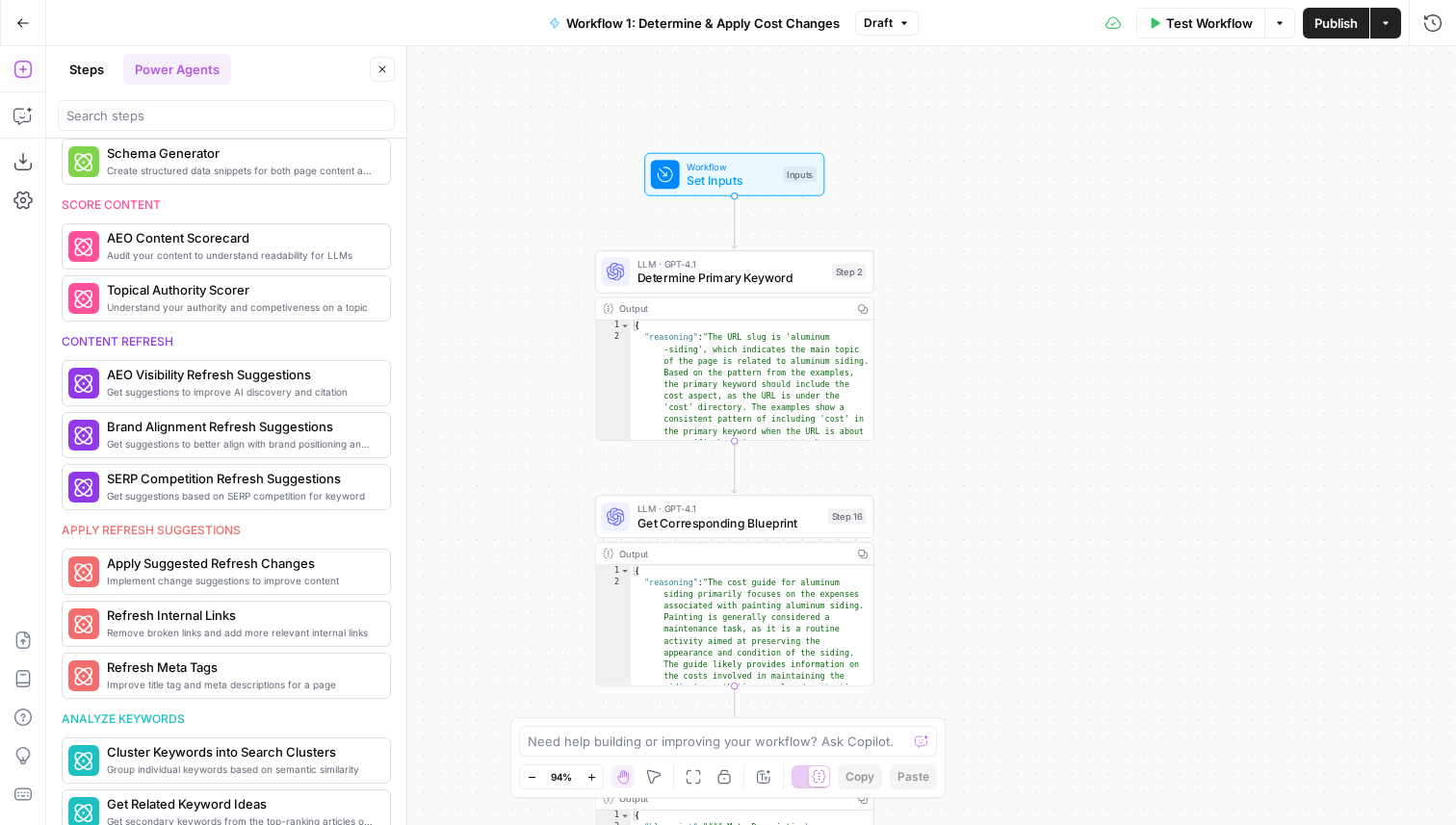
click at [78, 71] on button "Steps" at bounding box center [87, 70] width 58 height 31
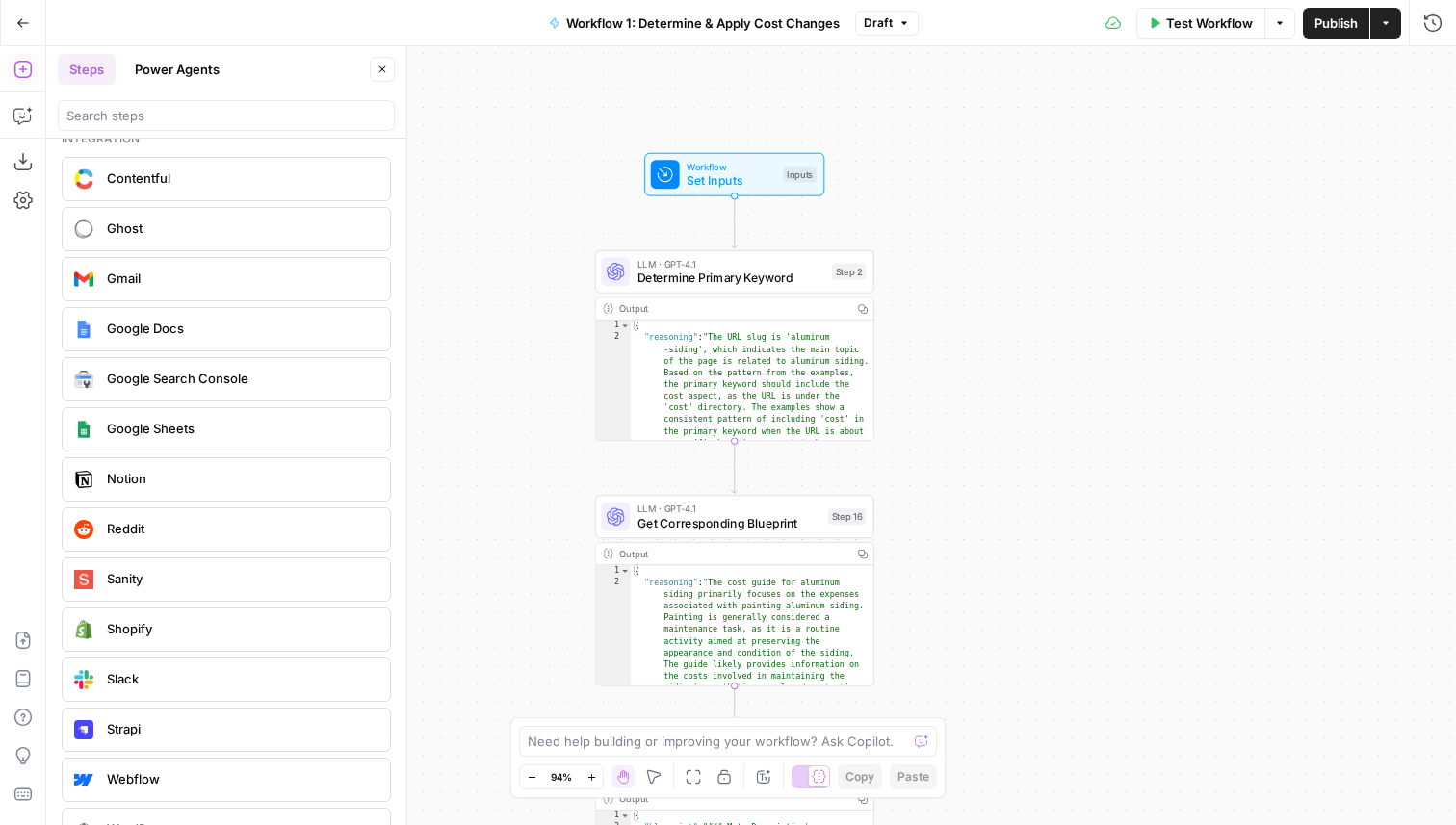
scroll to position [3415, 0]
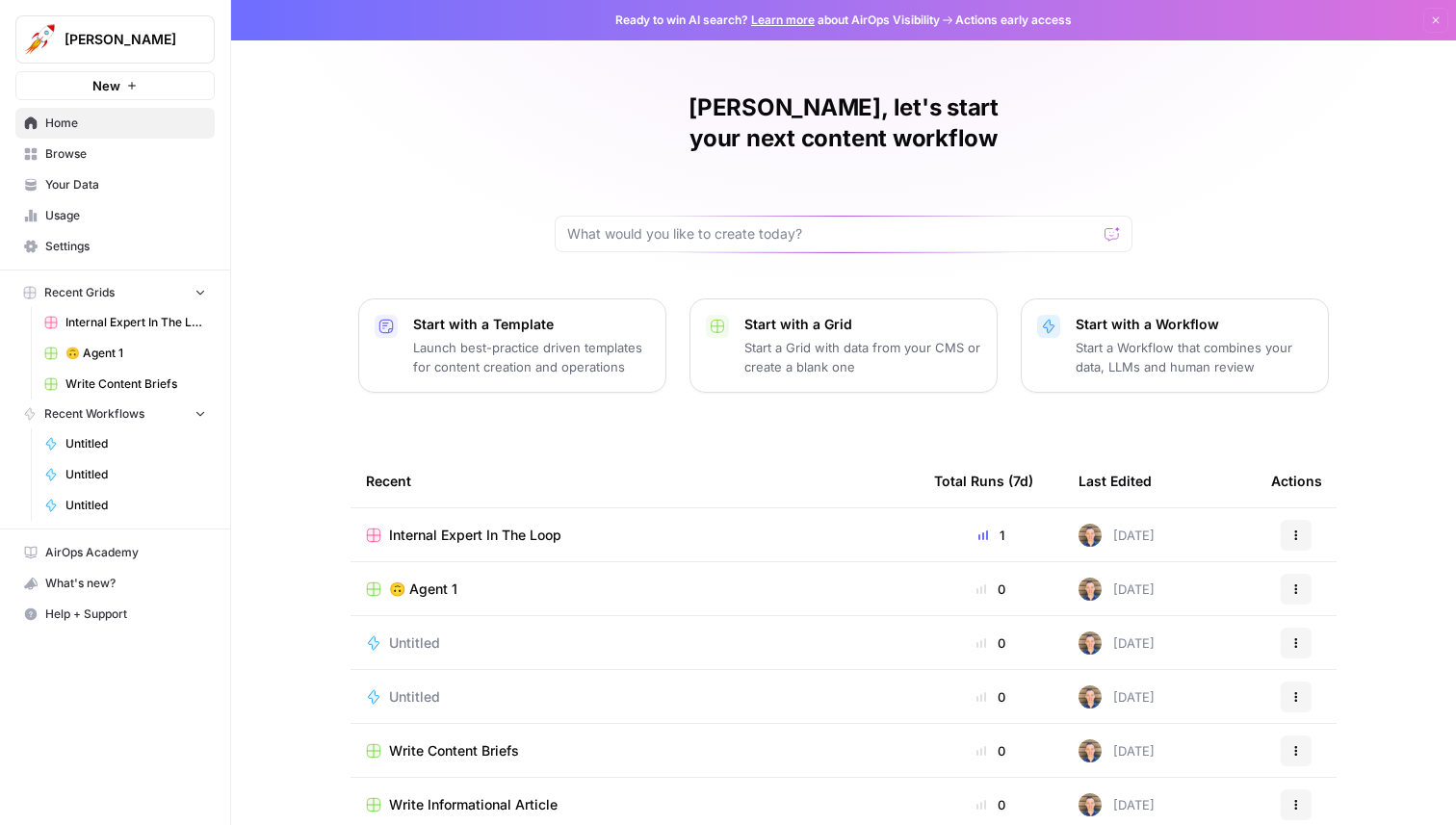
click at [440, 356] on button "Start with a Template Launch best-practice driven templates for content creatio…" at bounding box center [512, 346] width 308 height 95
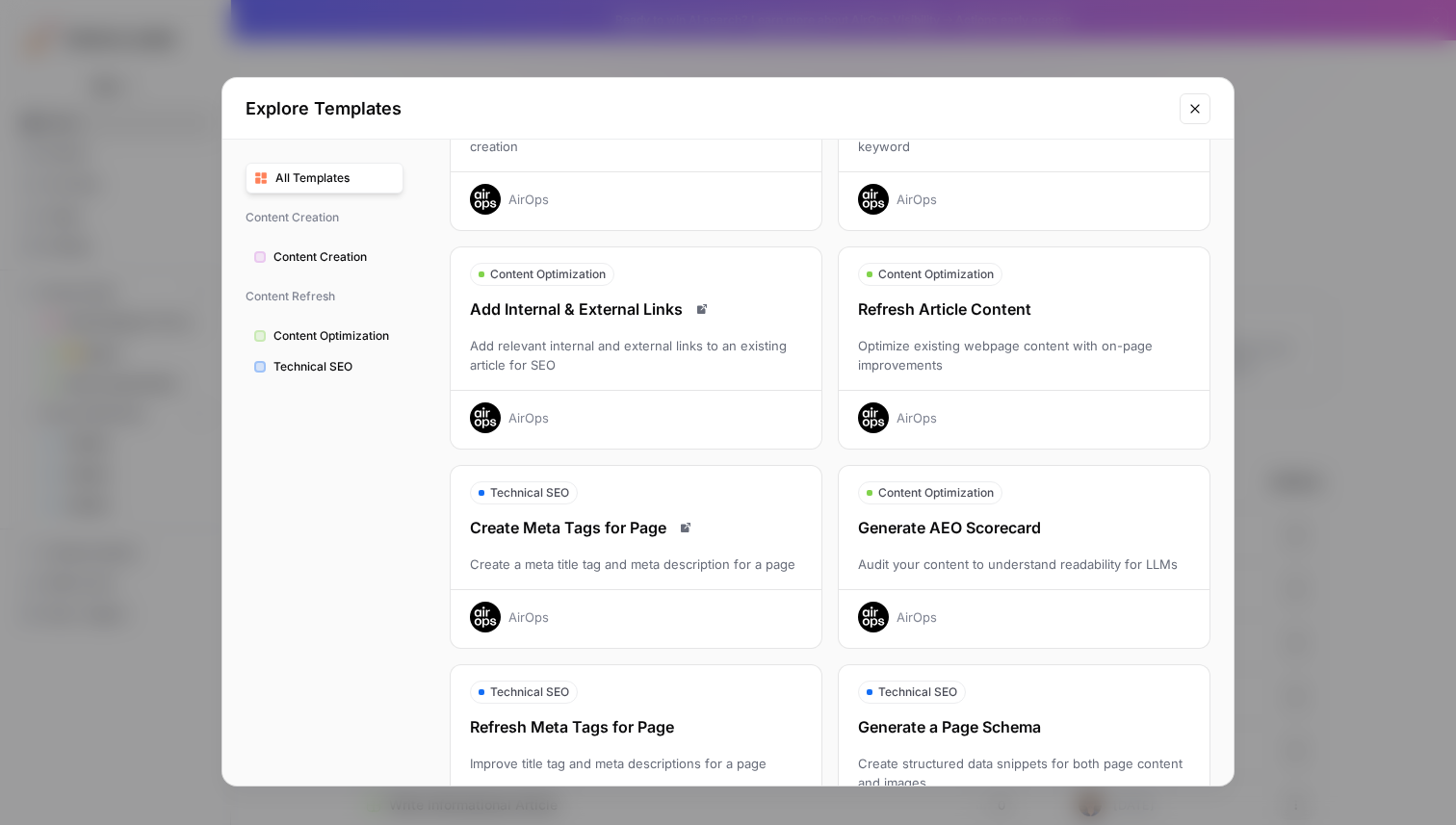
scroll to position [159, 0]
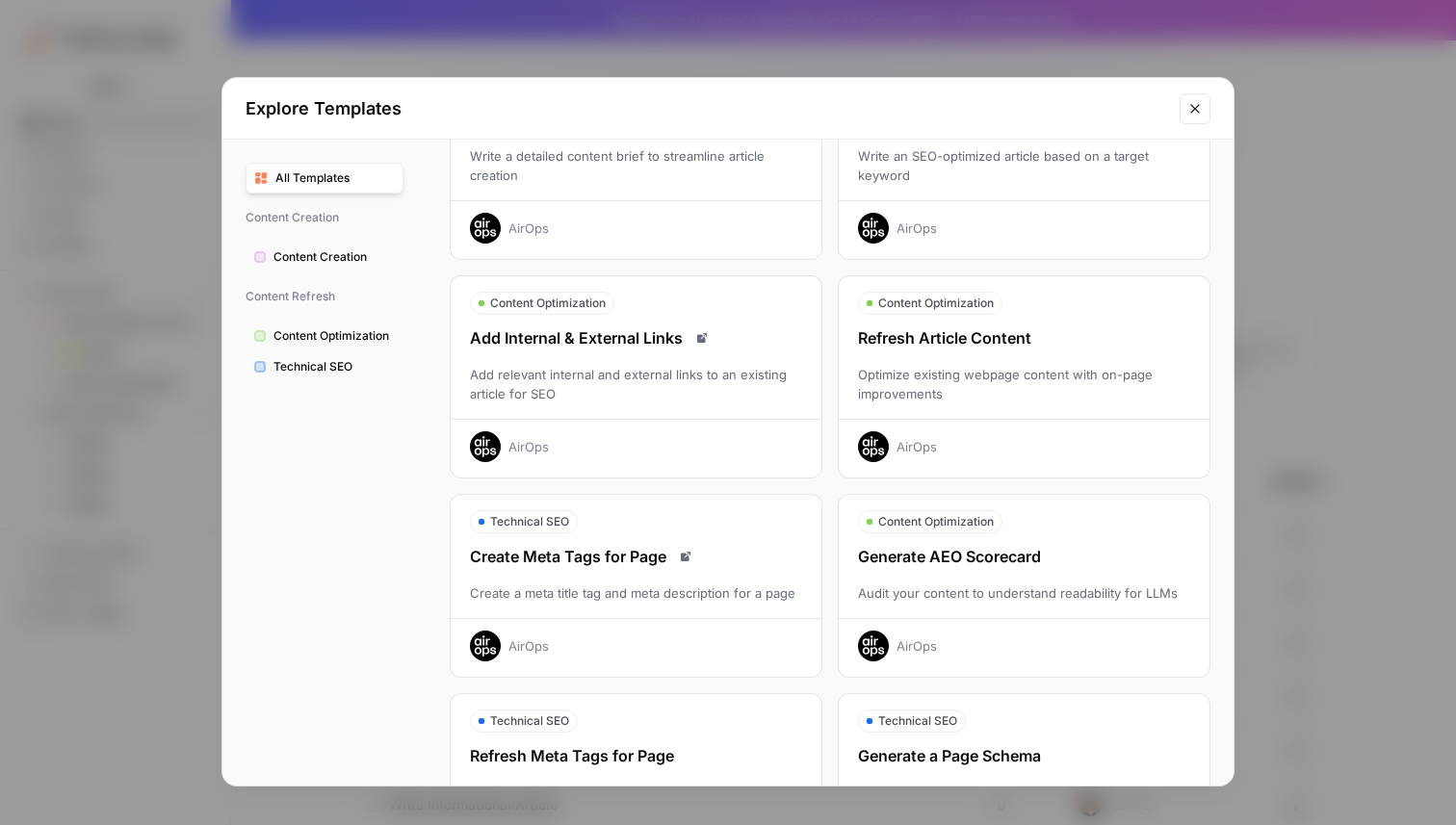
click at [998, 356] on div "Refresh Article Content Optimize existing webpage content with on-page improvem…" at bounding box center [1024, 394] width 371 height 136
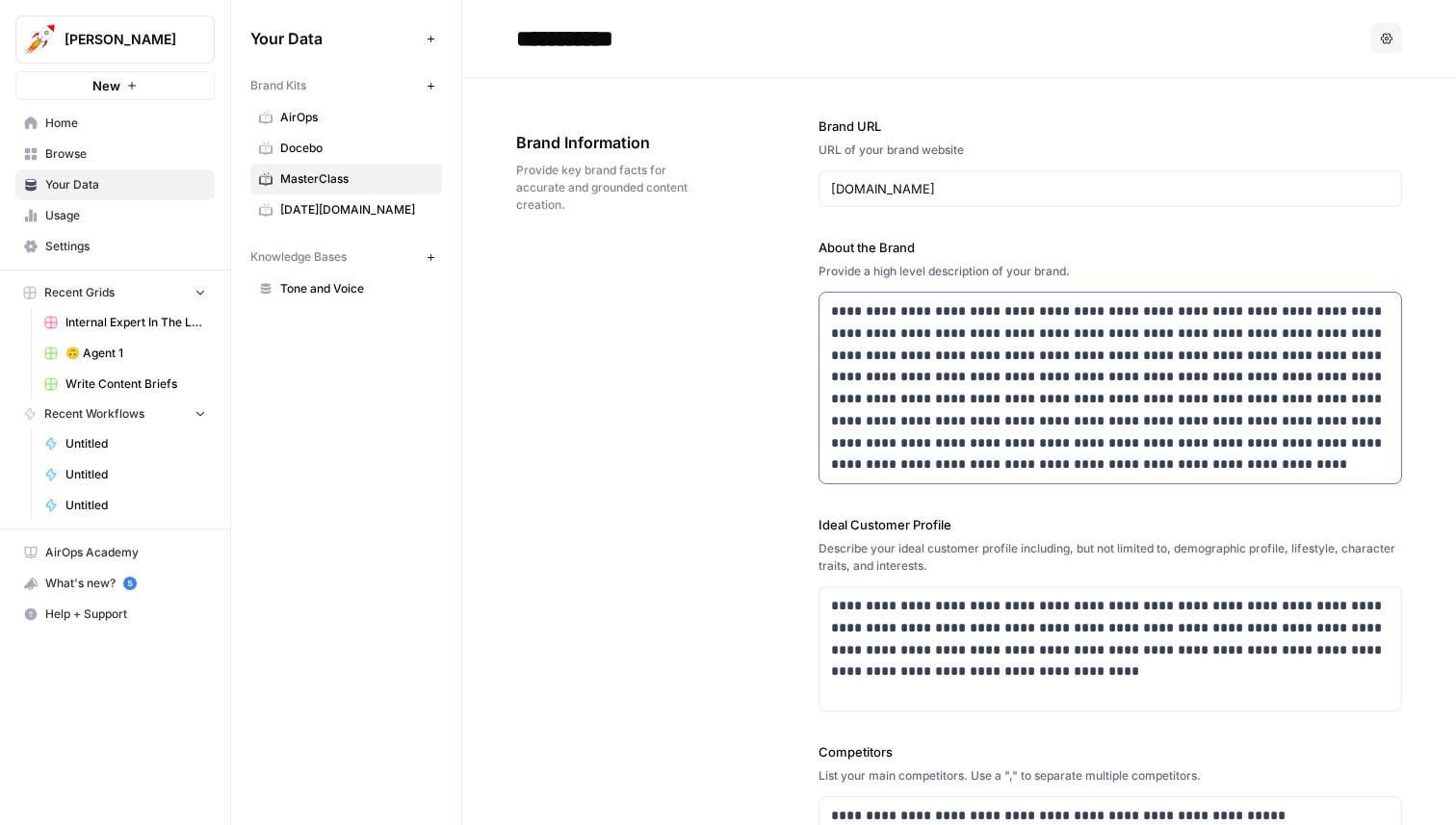
click at [931, 304] on p "**********" at bounding box center [1110, 387] width 558 height 175
click at [1017, 456] on p "**********" at bounding box center [1110, 387] width 558 height 175
click at [717, 424] on div "**********" at bounding box center [958, 637] width 886 height 1117
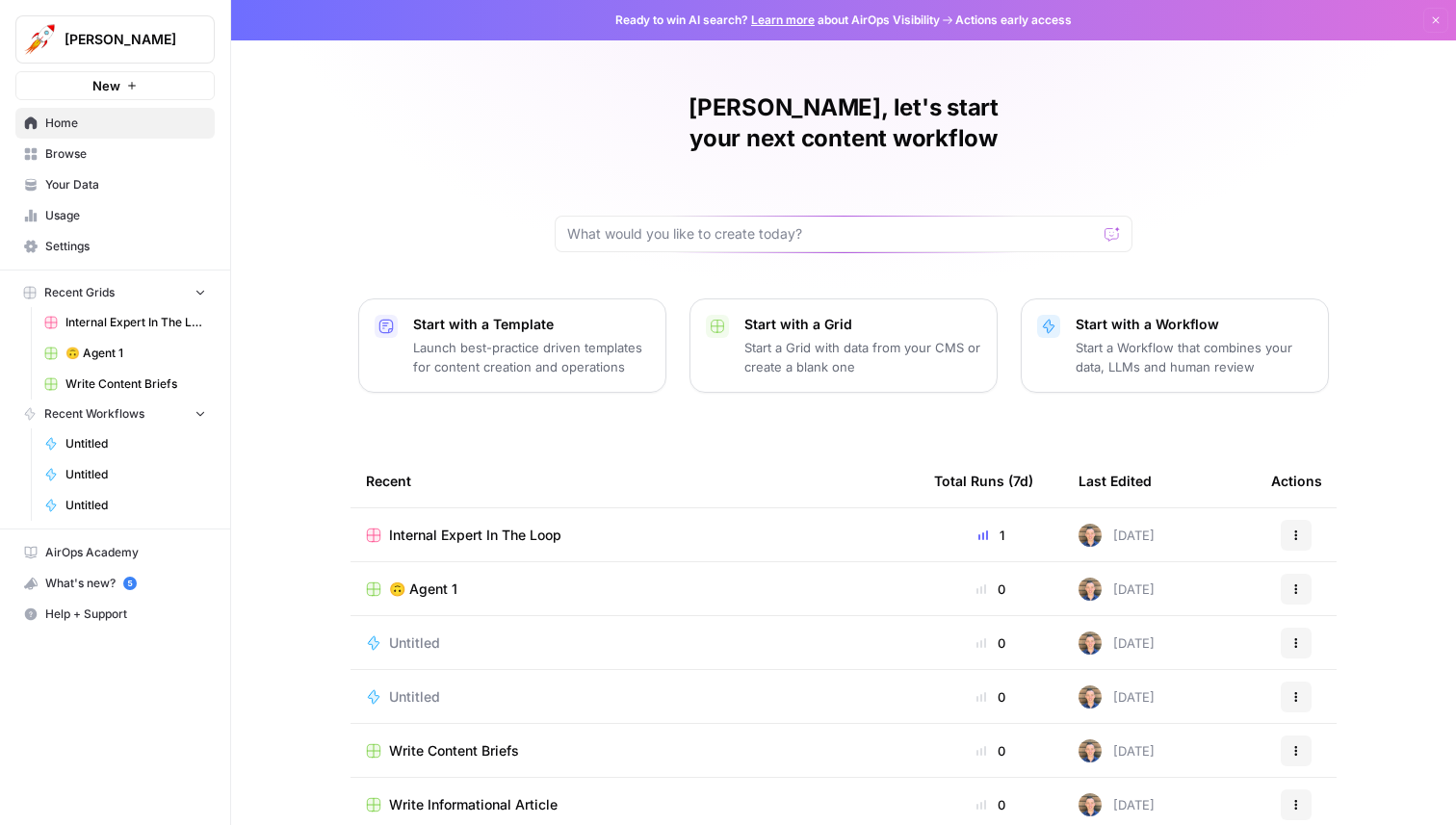
click at [465, 526] on span "Internal Expert In The Loop" at bounding box center [475, 535] width 172 height 19
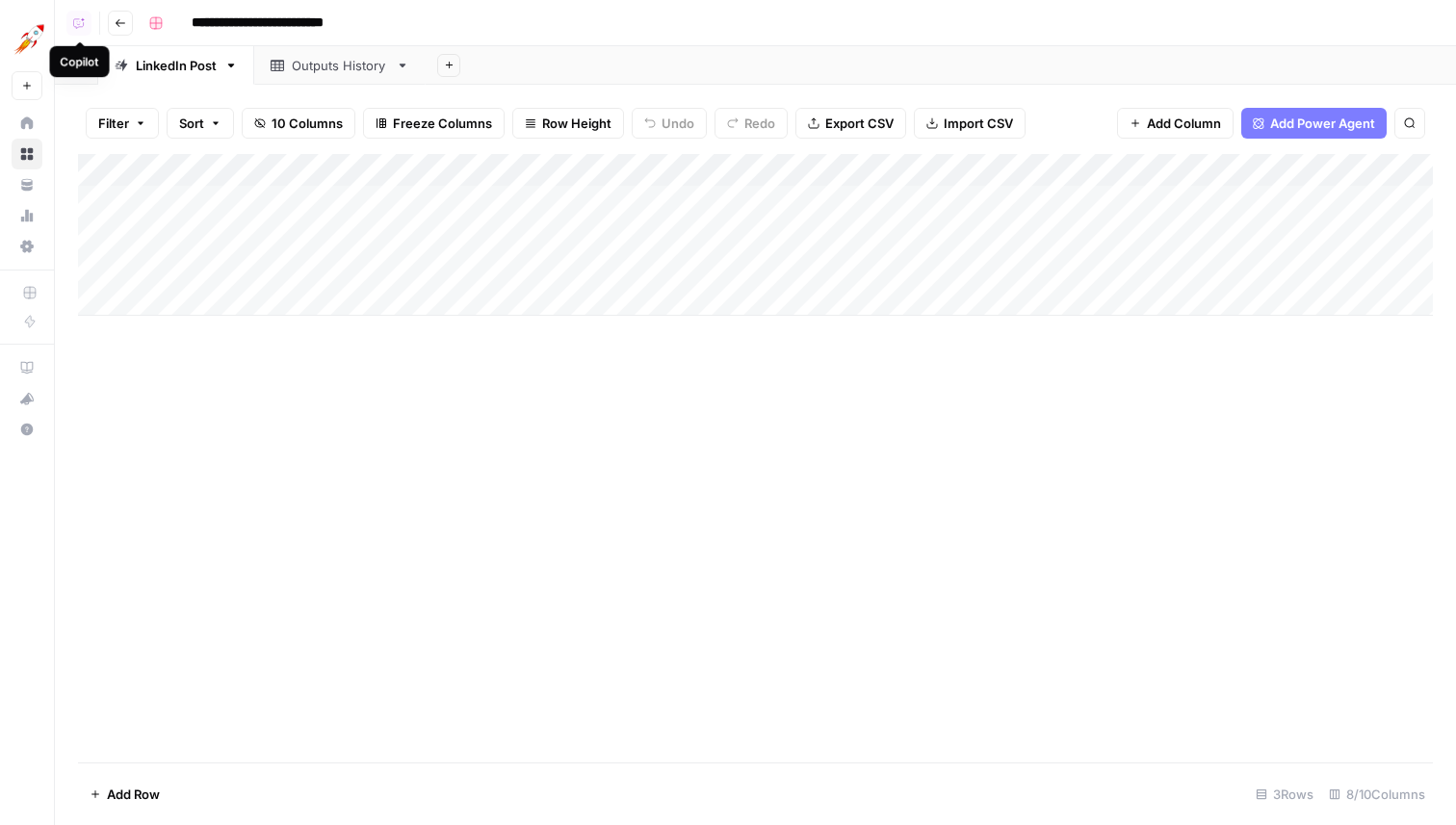
click at [85, 24] on button "Copilot" at bounding box center [79, 23] width 25 height 25
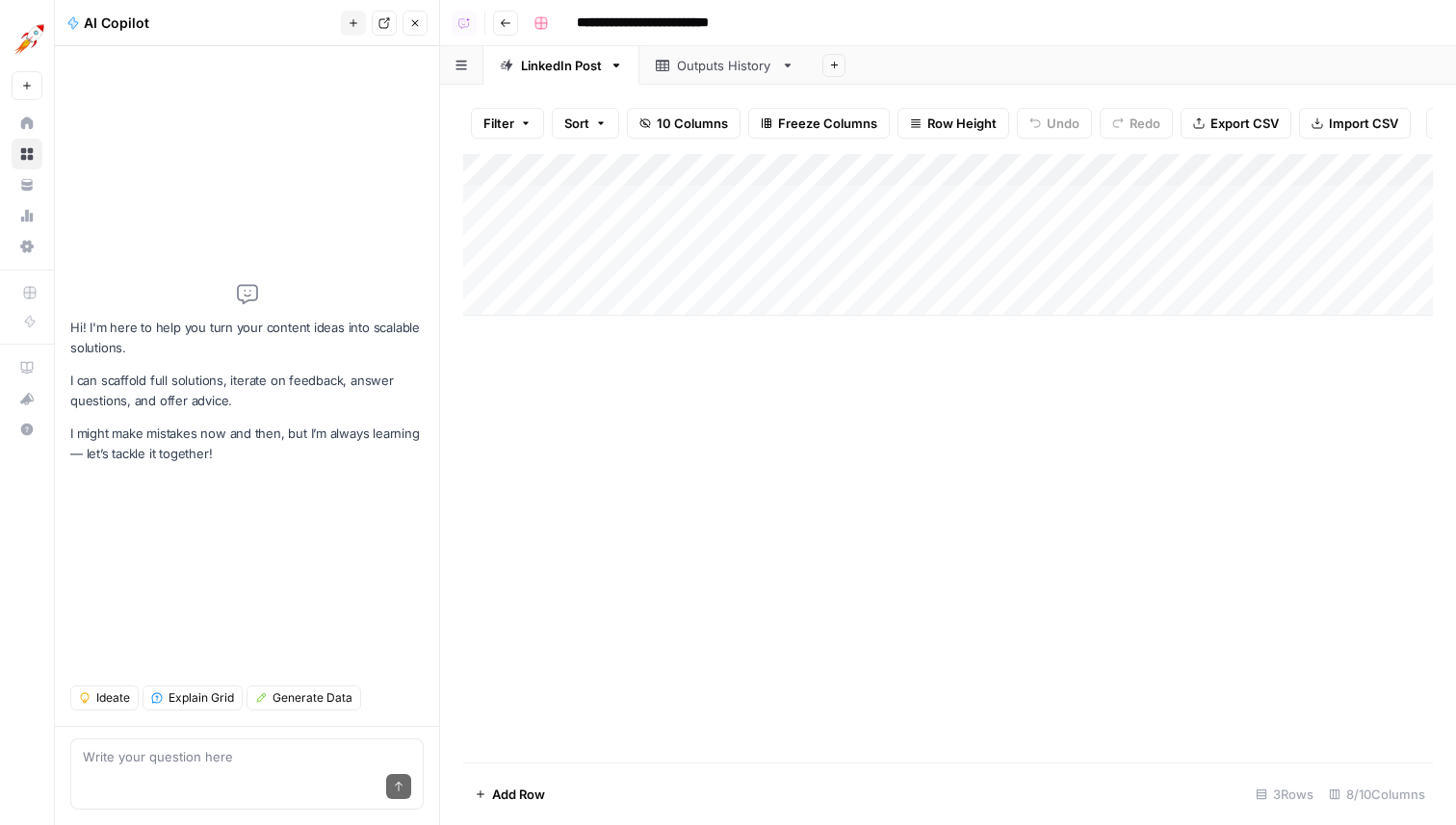
click at [174, 698] on span "Explain Grid" at bounding box center [201, 698] width 66 height 17
